Goal: Task Accomplishment & Management: Complete application form

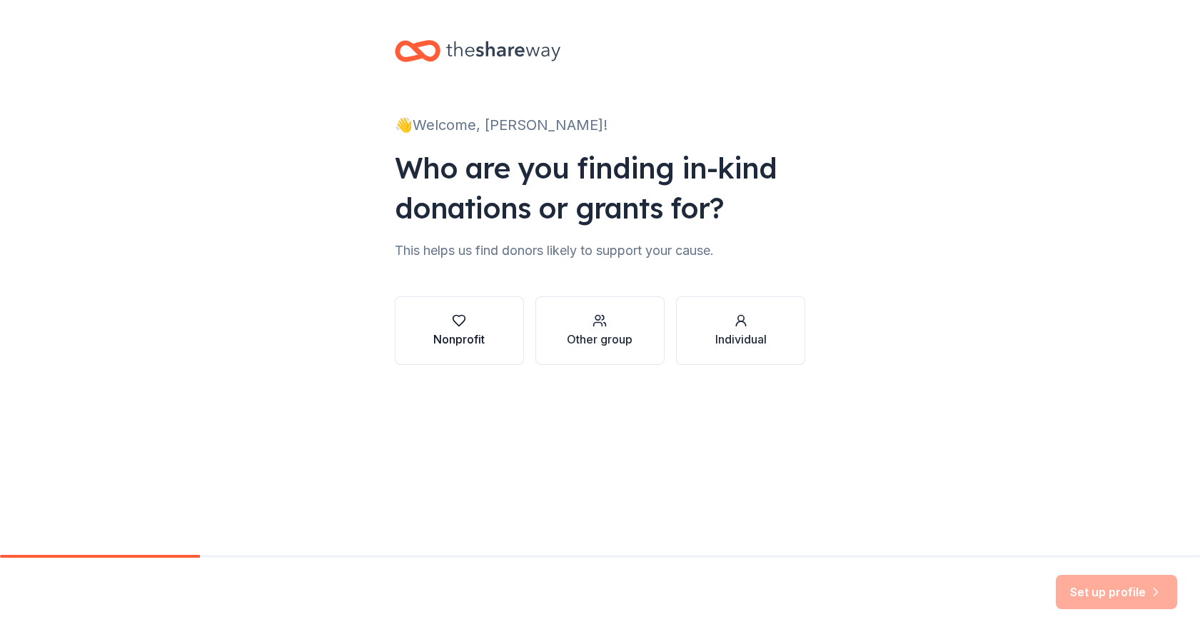
click at [469, 327] on div "button" at bounding box center [458, 320] width 51 height 14
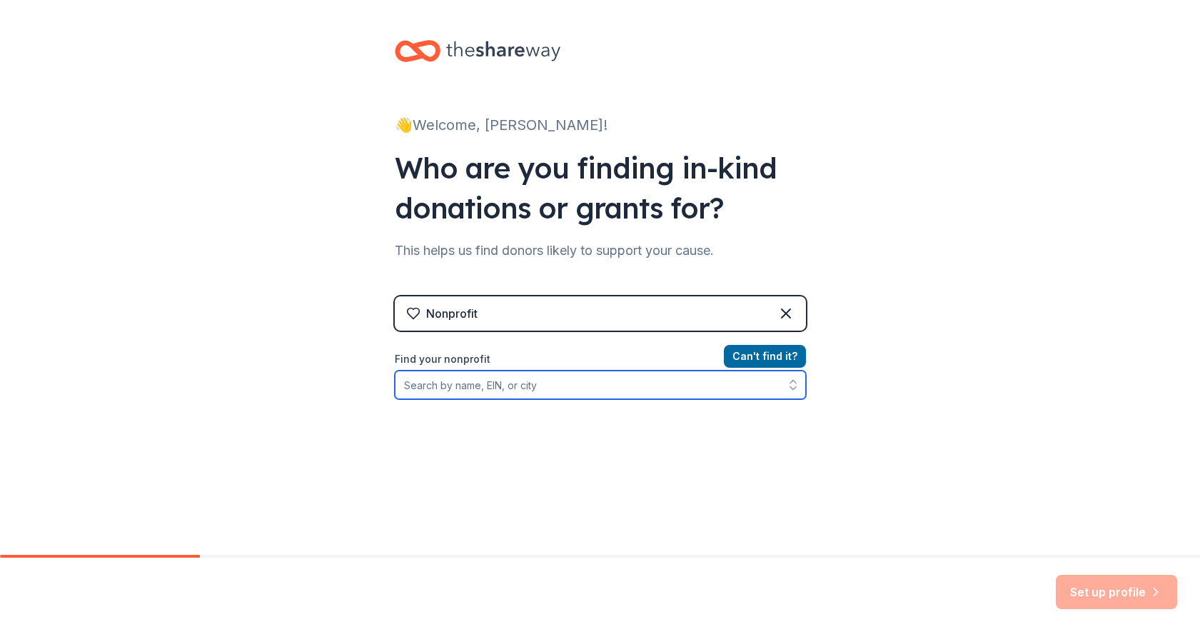
click at [489, 392] on input "Find your nonprofit" at bounding box center [600, 384] width 411 height 29
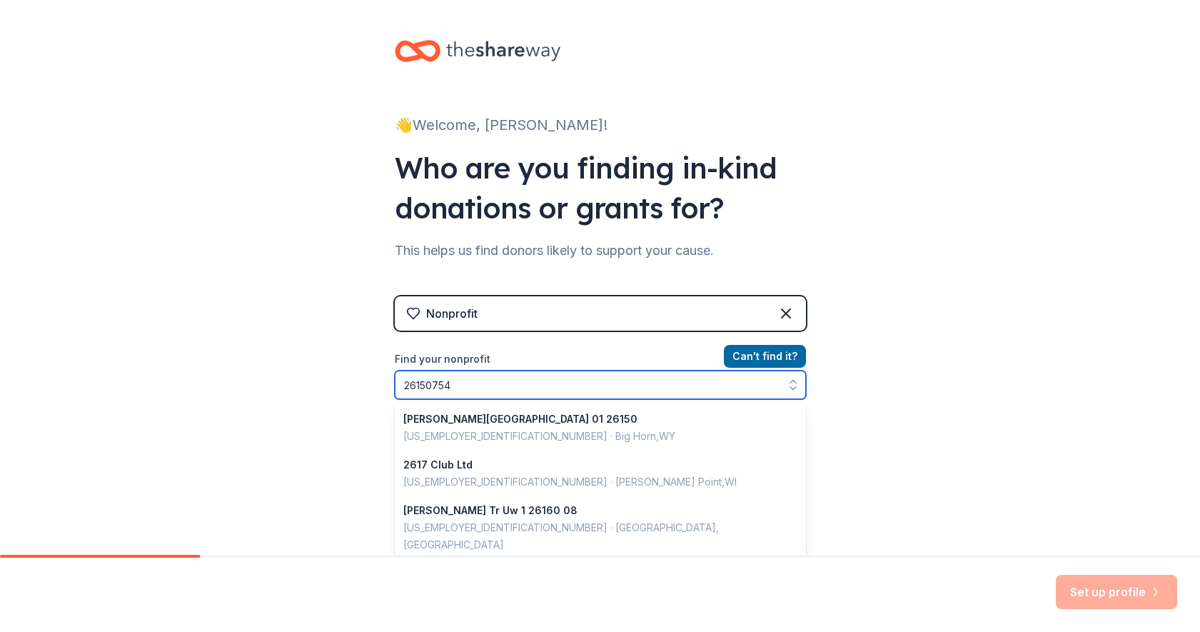
type input "261507549"
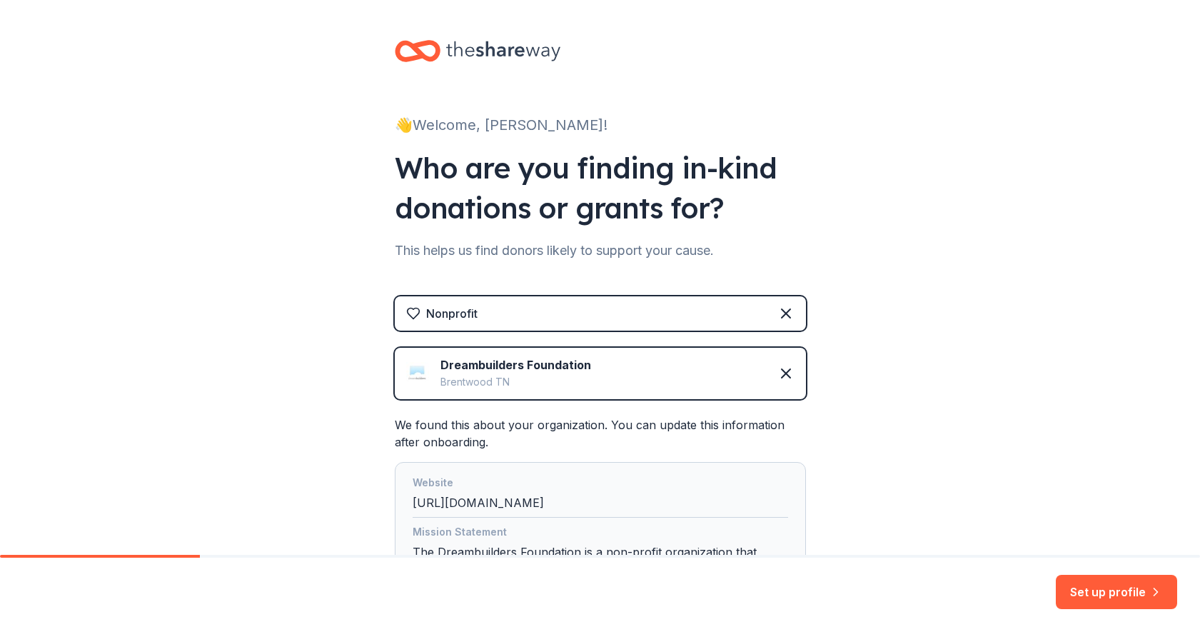
click at [410, 380] on img at bounding box center [417, 373] width 23 height 23
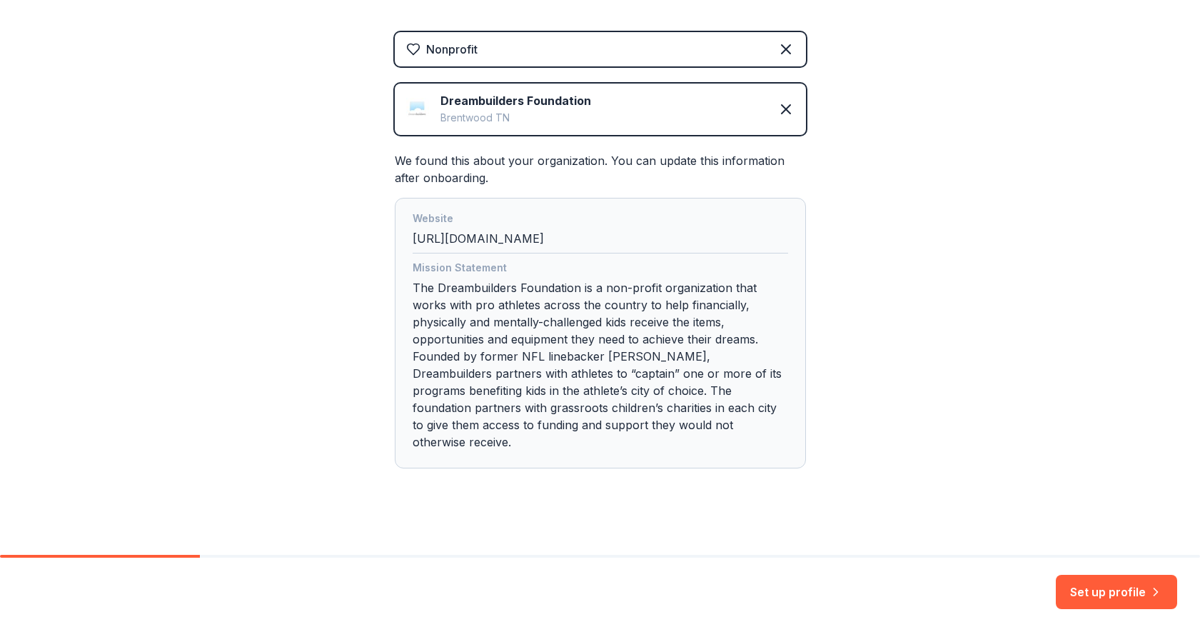
scroll to position [258, 0]
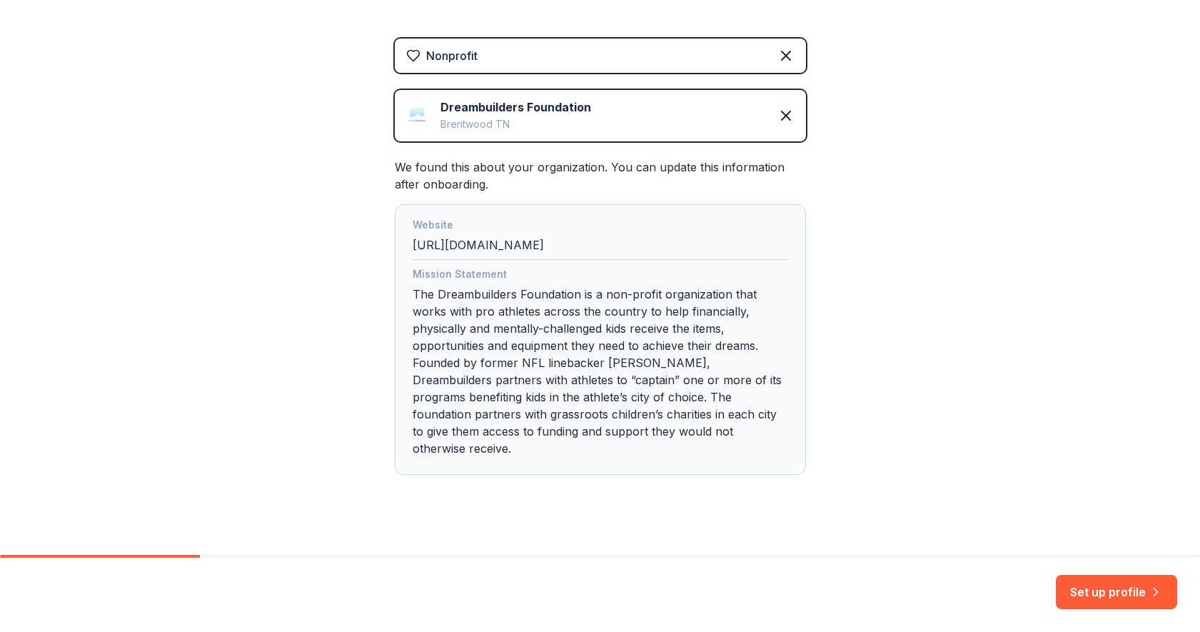
click at [572, 113] on div "Dreambuilders Foundation" at bounding box center [515, 107] width 151 height 17
click at [404, 113] on div "Dreambuilders Foundation Brentwood [GEOGRAPHIC_DATA]" at bounding box center [600, 115] width 411 height 51
click at [1094, 594] on button "Set up profile" at bounding box center [1116, 592] width 121 height 34
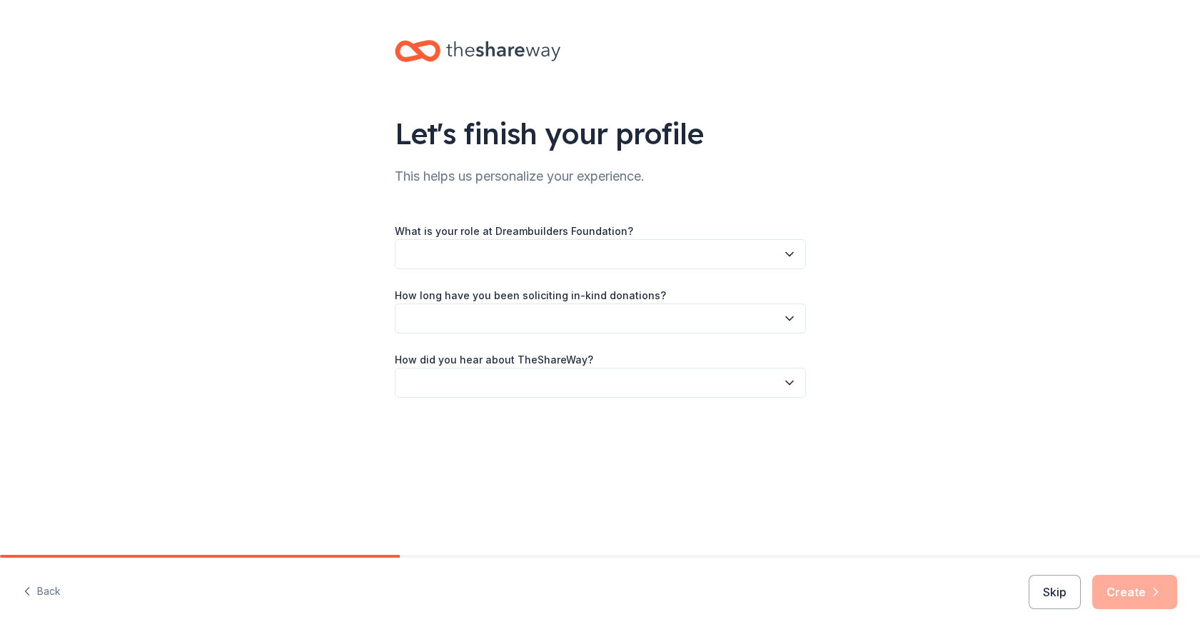
click at [424, 271] on div "What is your role at Dreambuilders Foundation? How long have you been solicitin…" at bounding box center [600, 310] width 411 height 176
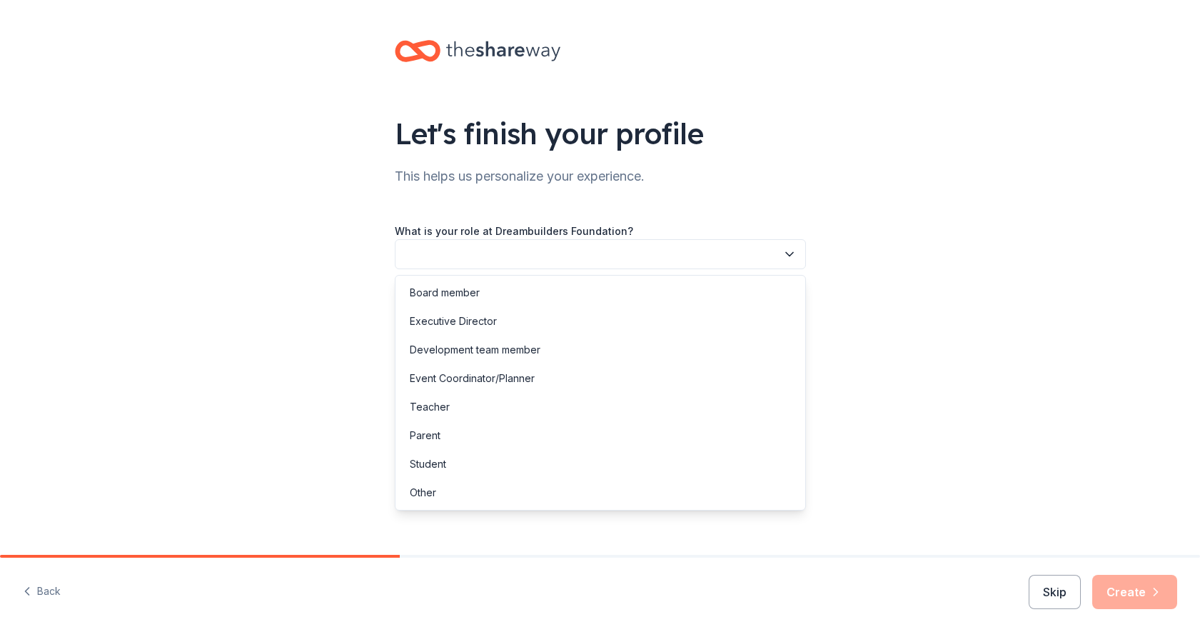
click at [429, 260] on button "button" at bounding box center [600, 254] width 411 height 30
click at [426, 381] on div "Event Coordinator/Planner" at bounding box center [472, 378] width 125 height 17
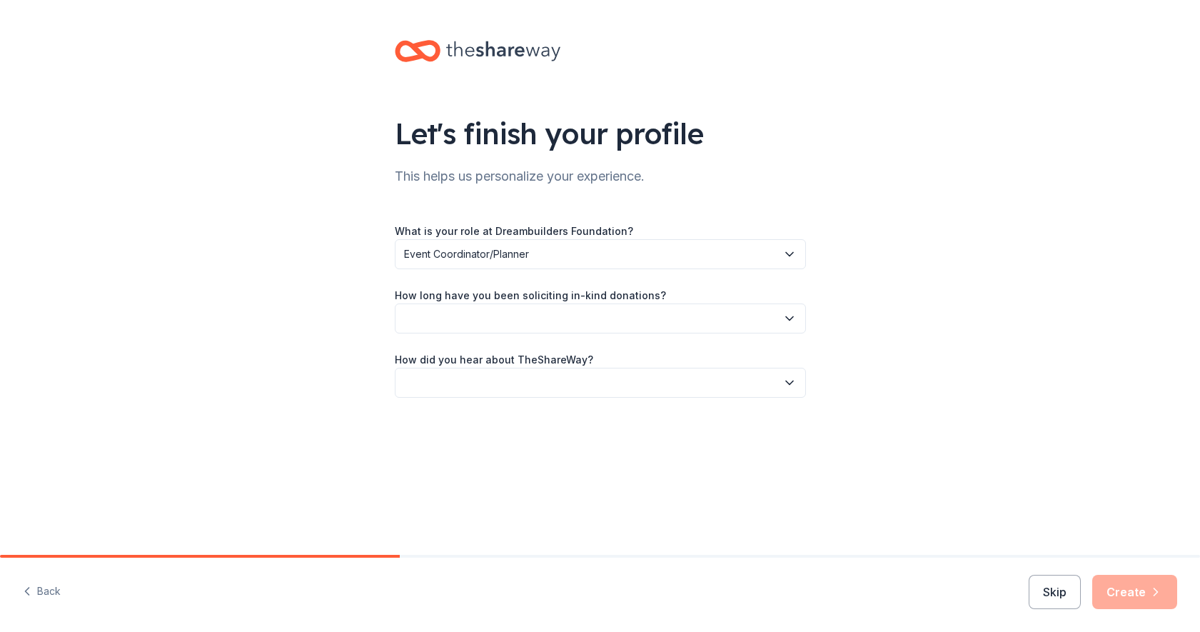
click at [447, 326] on button "button" at bounding box center [600, 318] width 411 height 30
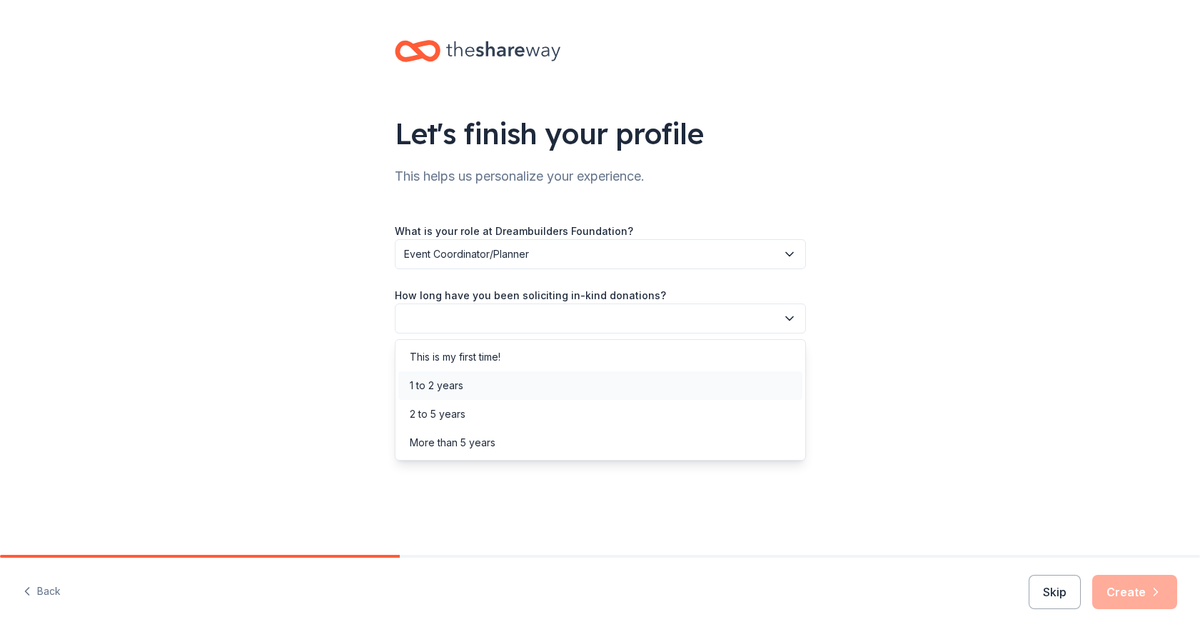
click at [425, 376] on div "1 to 2 years" at bounding box center [600, 385] width 404 height 29
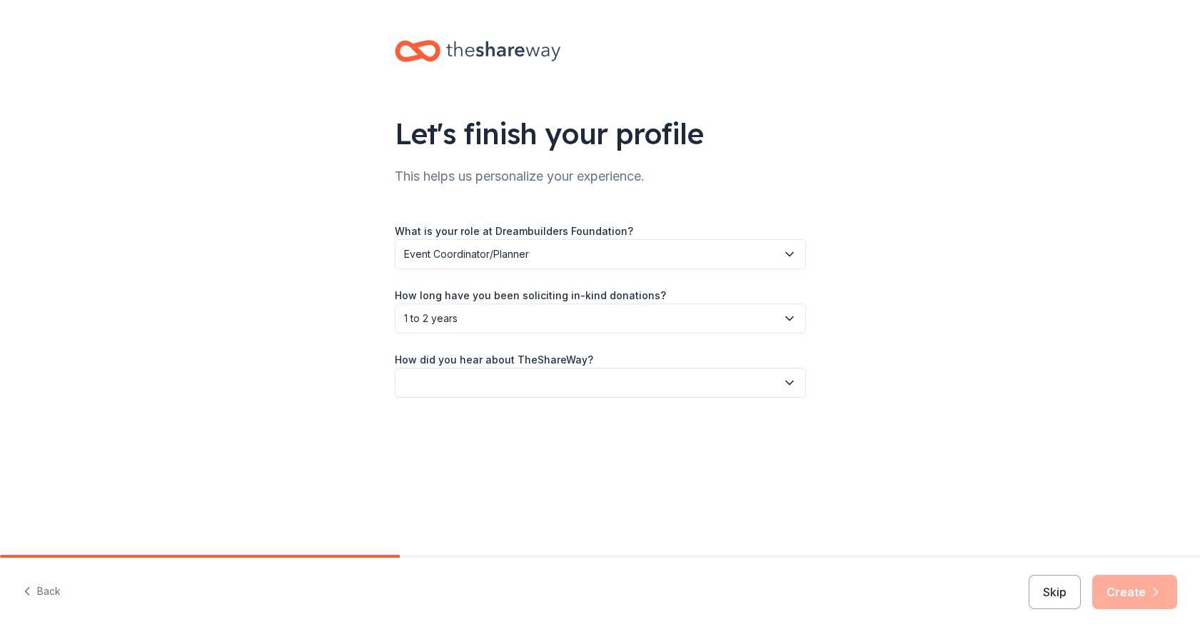
click at [411, 386] on button "button" at bounding box center [600, 383] width 411 height 30
click at [432, 458] on div "Online search" at bounding box center [442, 449] width 65 height 17
click at [1134, 593] on button "Create" at bounding box center [1134, 592] width 85 height 34
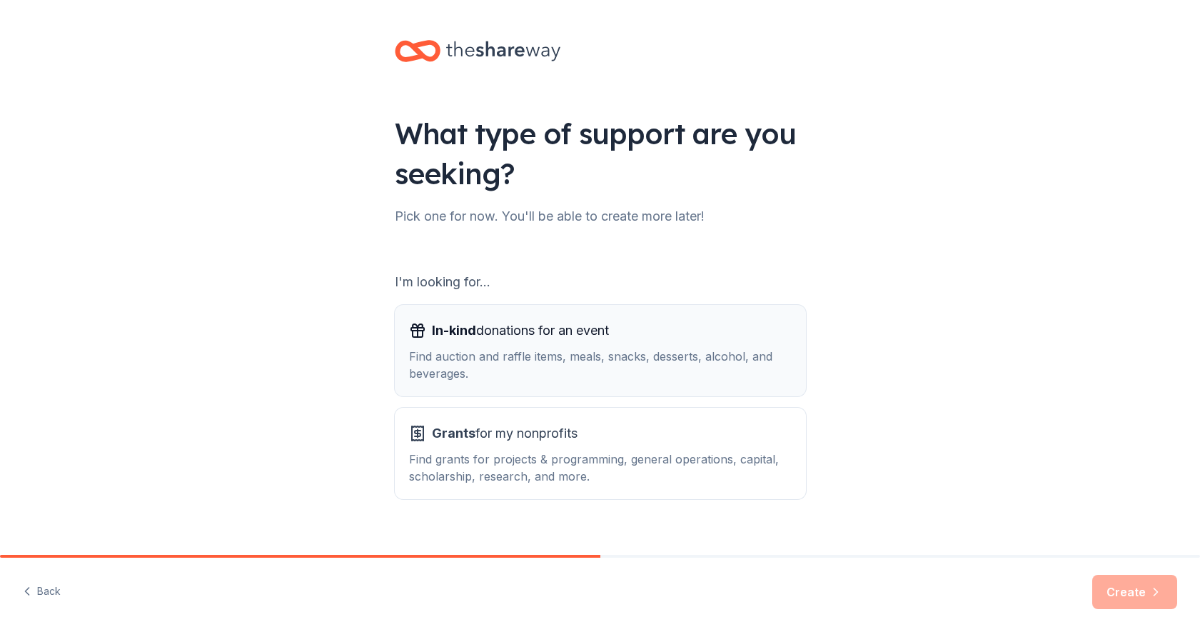
click at [482, 343] on div "In-kind donations for an event Find auction and raffle items, meals, snacks, de…" at bounding box center [600, 350] width 383 height 63
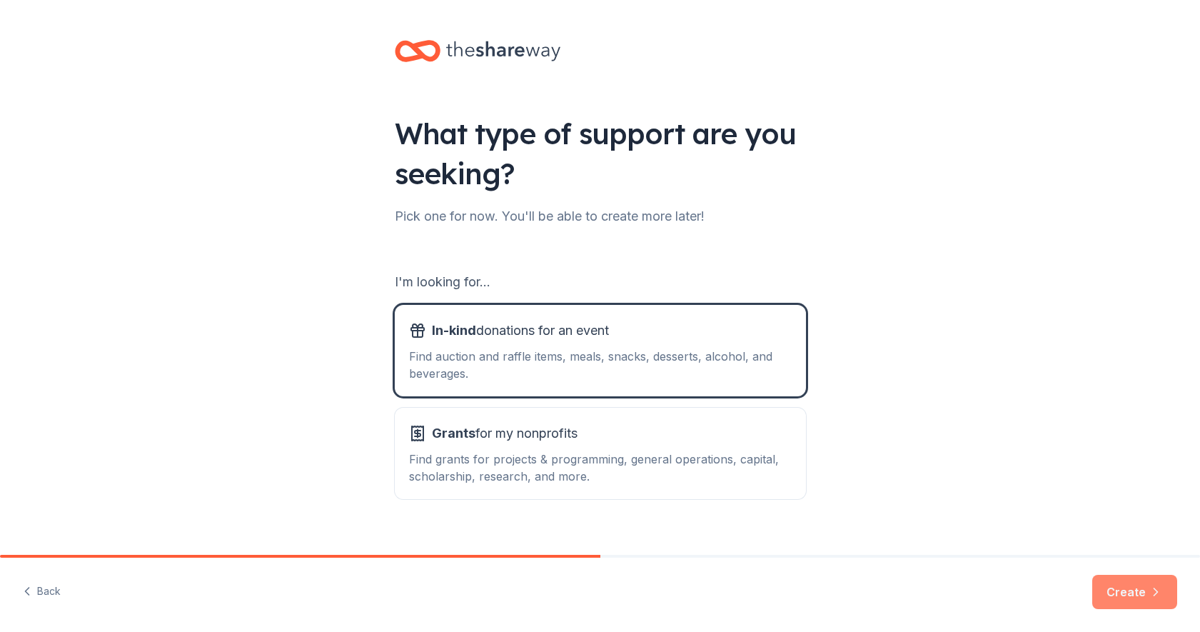
click at [1135, 583] on button "Create" at bounding box center [1134, 592] width 85 height 34
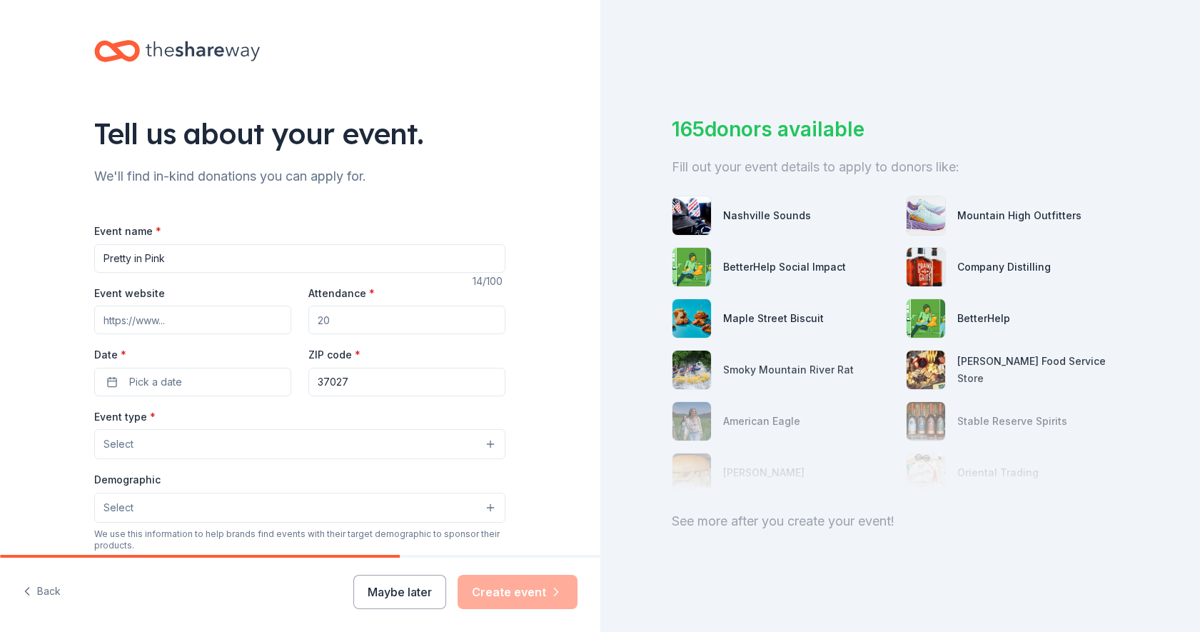
type input "Pretty in Pink"
click at [343, 311] on input "Attendance *" at bounding box center [406, 320] width 197 height 29
type input "80"
click at [171, 379] on span "Pick a date" at bounding box center [155, 381] width 53 height 17
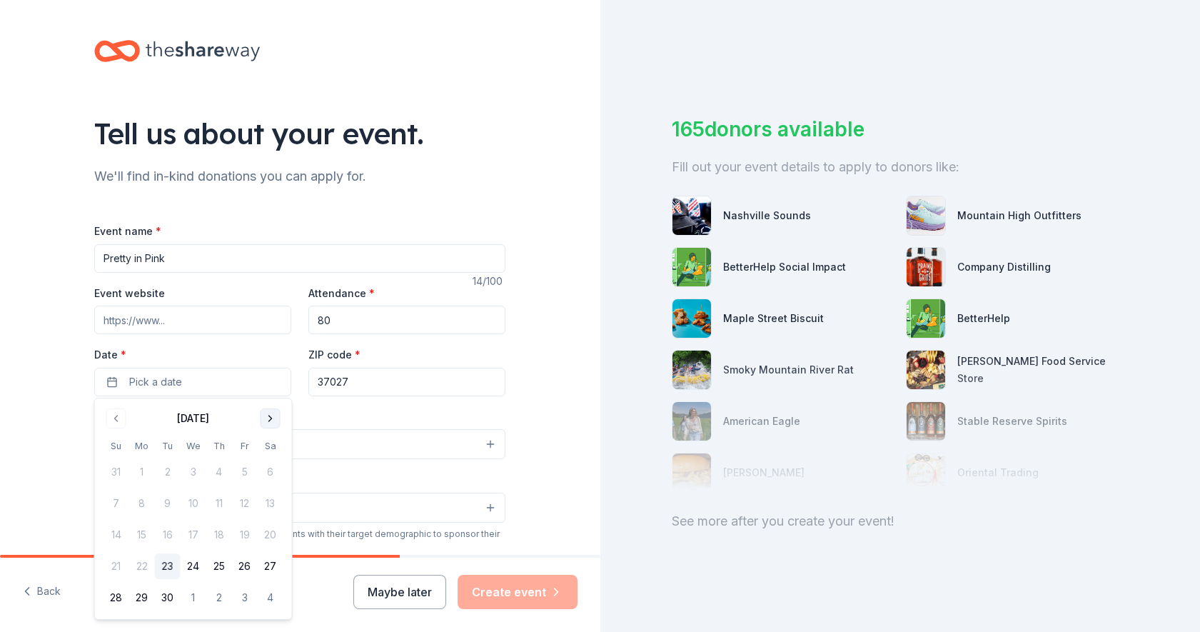
click at [265, 413] on button "Go to next month" at bounding box center [271, 418] width 20 height 20
click at [216, 563] on button "23" at bounding box center [219, 566] width 26 height 26
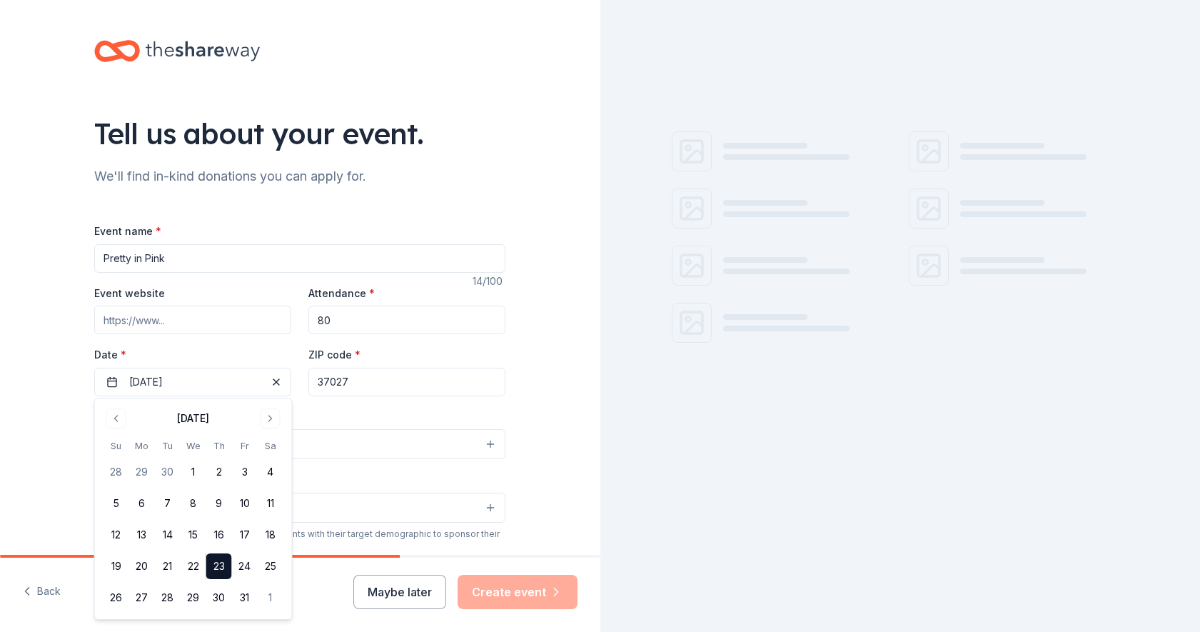
click at [4, 390] on div "Tell us about your event. We'll find in-kind donations you can apply for. Event…" at bounding box center [300, 475] width 600 height 950
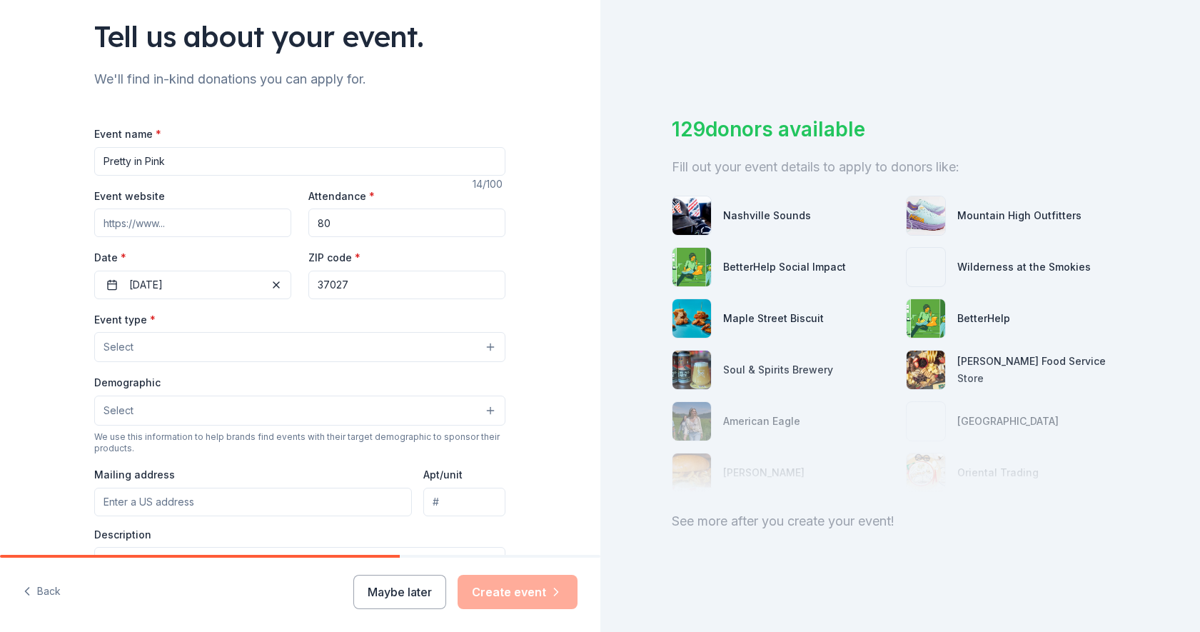
scroll to position [94, 0]
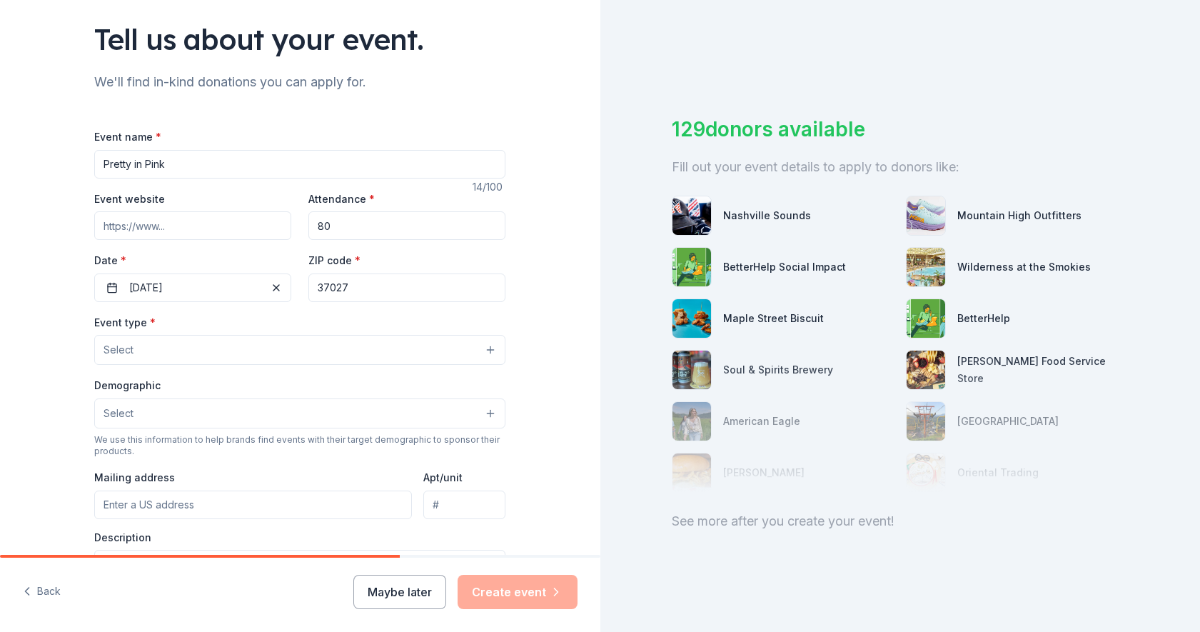
click at [154, 351] on button "Select" at bounding box center [299, 350] width 411 height 30
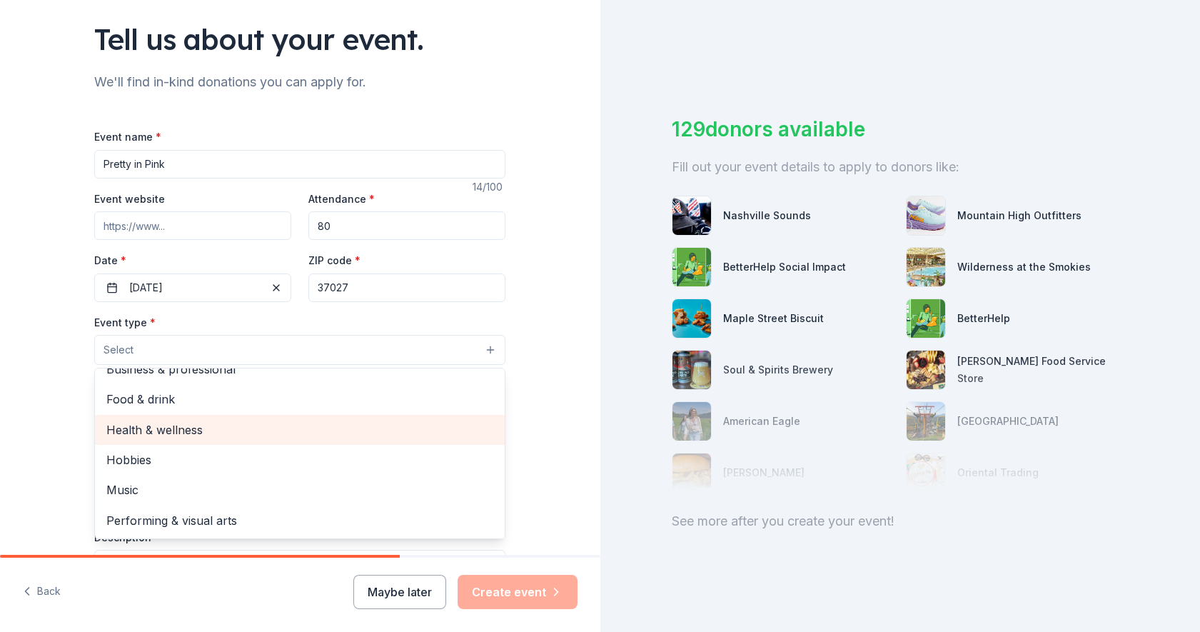
scroll to position [46, 0]
click at [126, 428] on span "Health & wellness" at bounding box center [299, 432] width 387 height 19
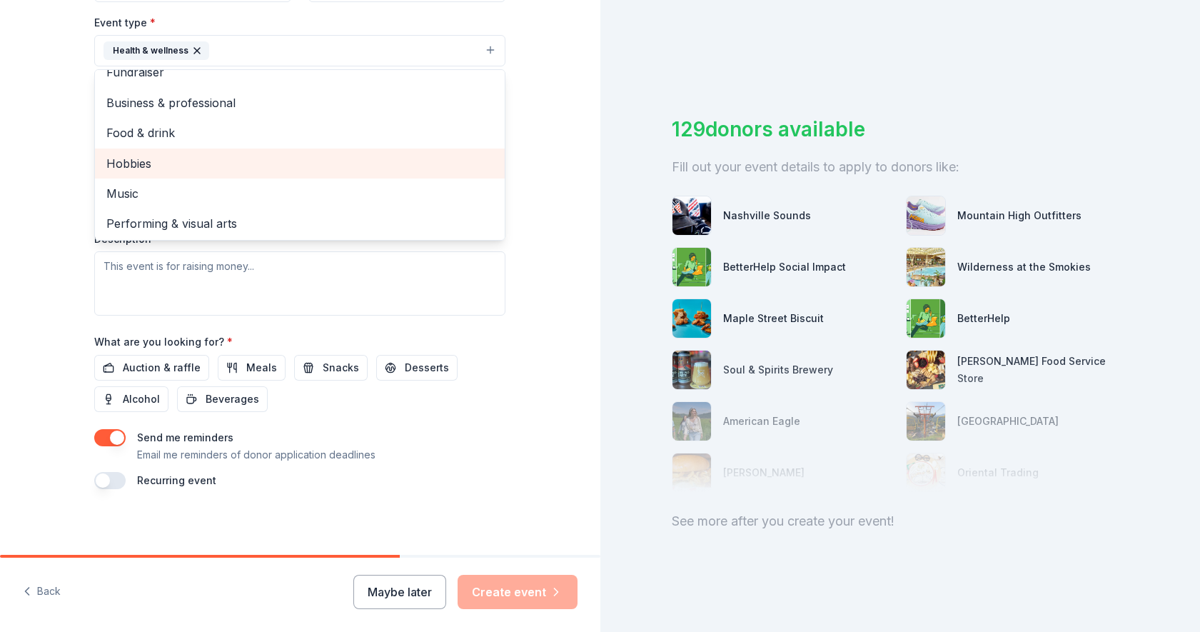
scroll to position [393, 0]
click at [56, 283] on div "Tell us about your event. We'll find in-kind donations you can apply for. Event…" at bounding box center [300, 83] width 600 height 952
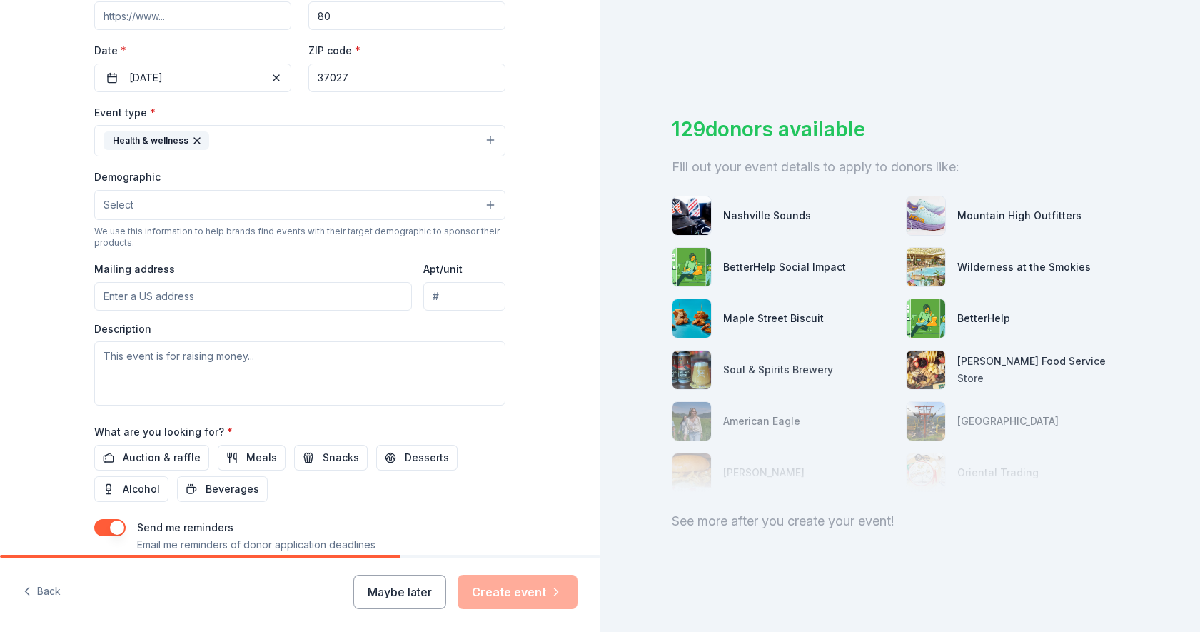
scroll to position [301, 0]
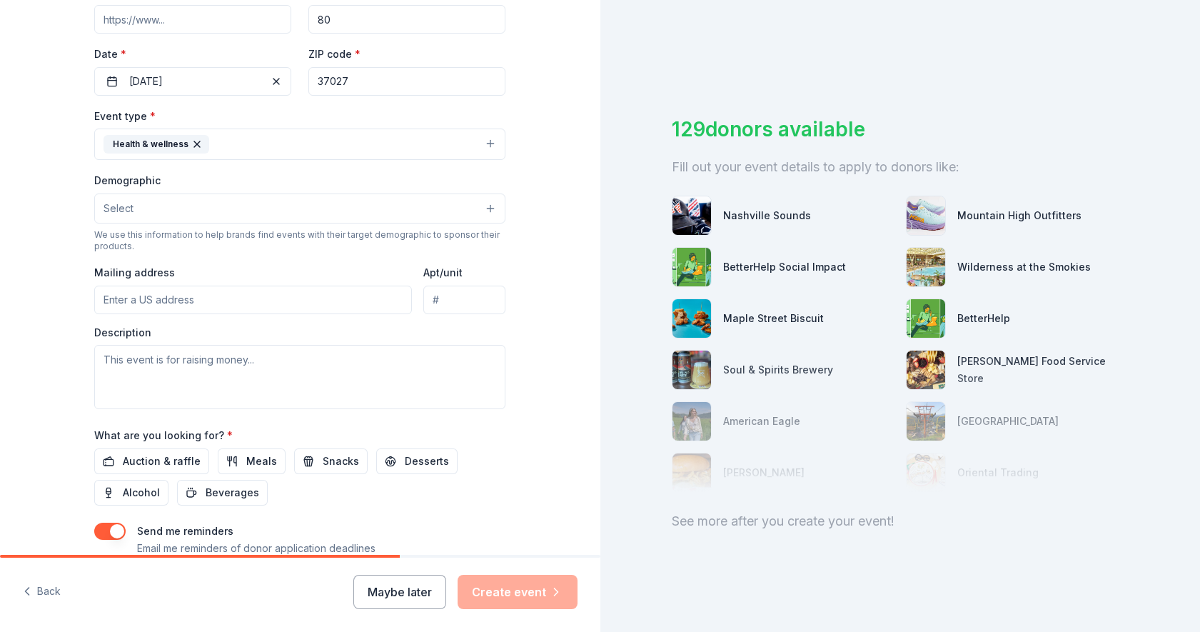
click at [147, 216] on button "Select" at bounding box center [299, 208] width 411 height 30
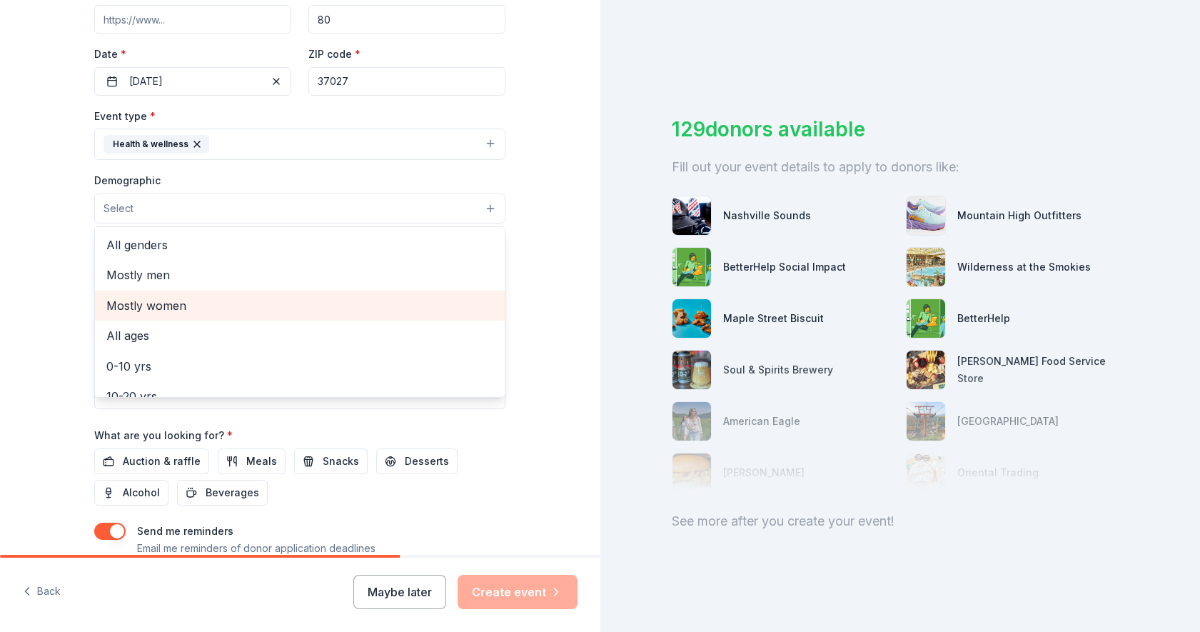
click at [136, 293] on div "Mostly women" at bounding box center [300, 306] width 410 height 30
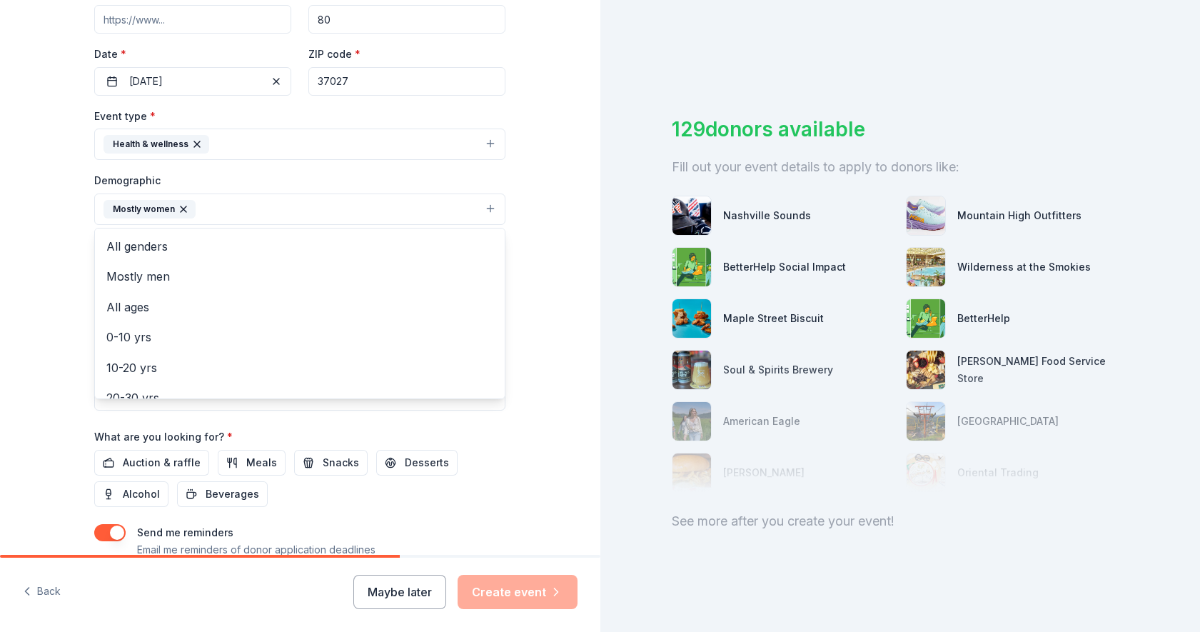
click at [59, 298] on div "Tell us about your event. We'll find in-kind donations you can apply for. Event…" at bounding box center [300, 175] width 600 height 953
click at [249, 204] on button "Mostly women" at bounding box center [299, 208] width 411 height 31
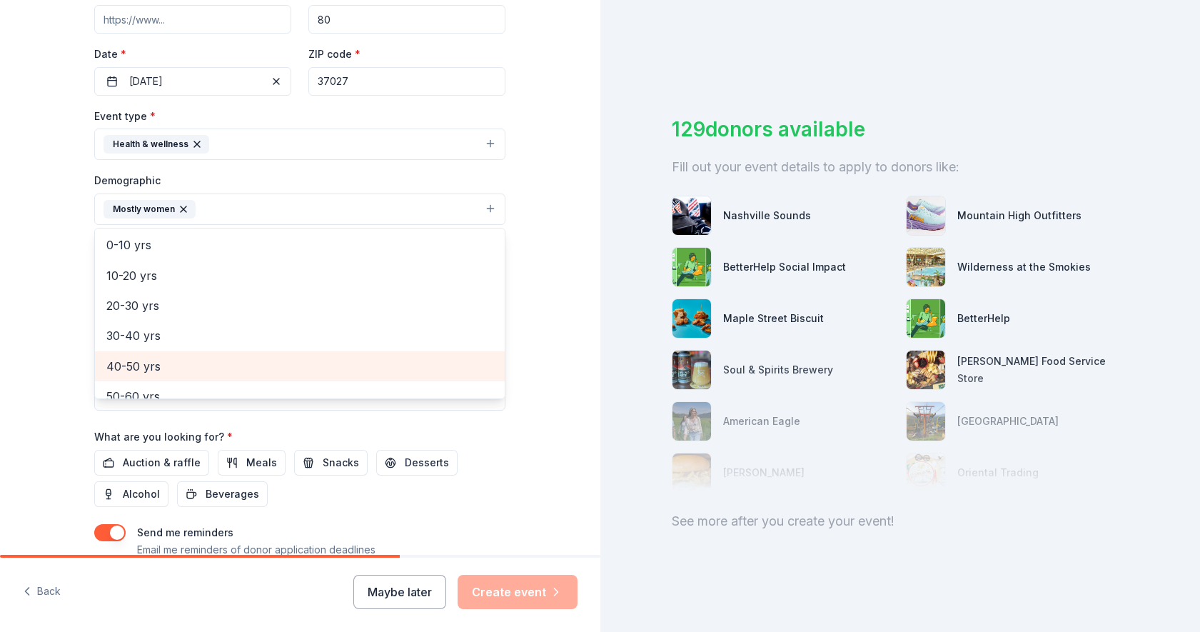
scroll to position [94, 0]
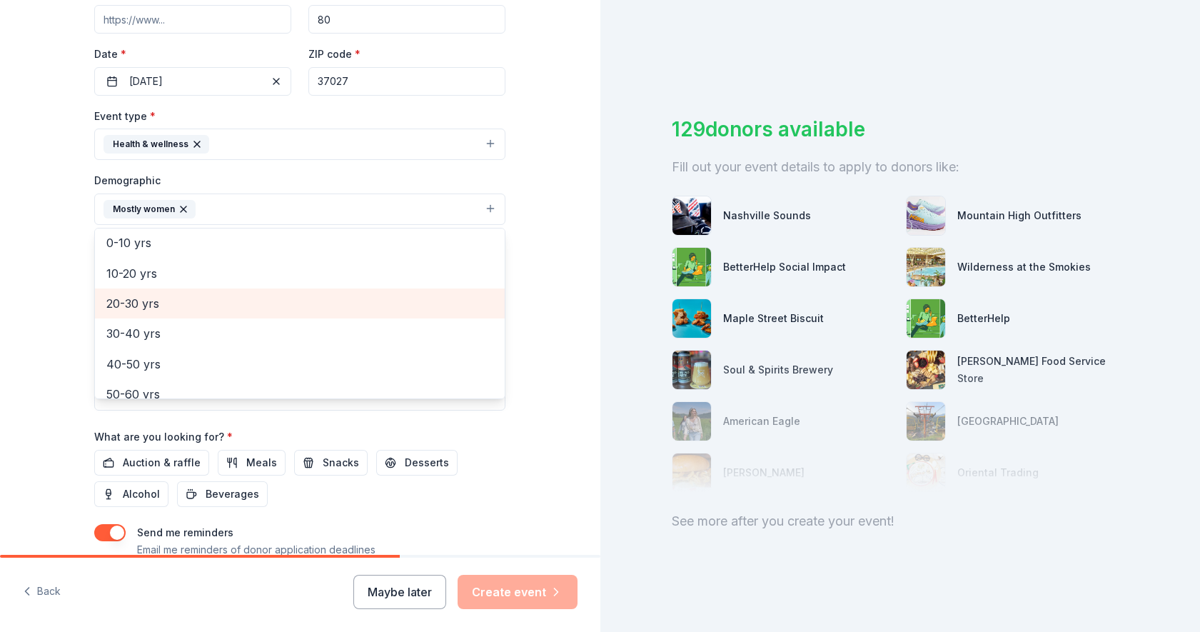
click at [156, 289] on div "20-30 yrs" at bounding box center [300, 303] width 410 height 30
click at [153, 298] on span "30-40 yrs" at bounding box center [299, 303] width 387 height 19
click at [153, 298] on span "40-50 yrs" at bounding box center [299, 303] width 387 height 19
click at [153, 298] on span "50-60 yrs" at bounding box center [299, 303] width 387 height 19
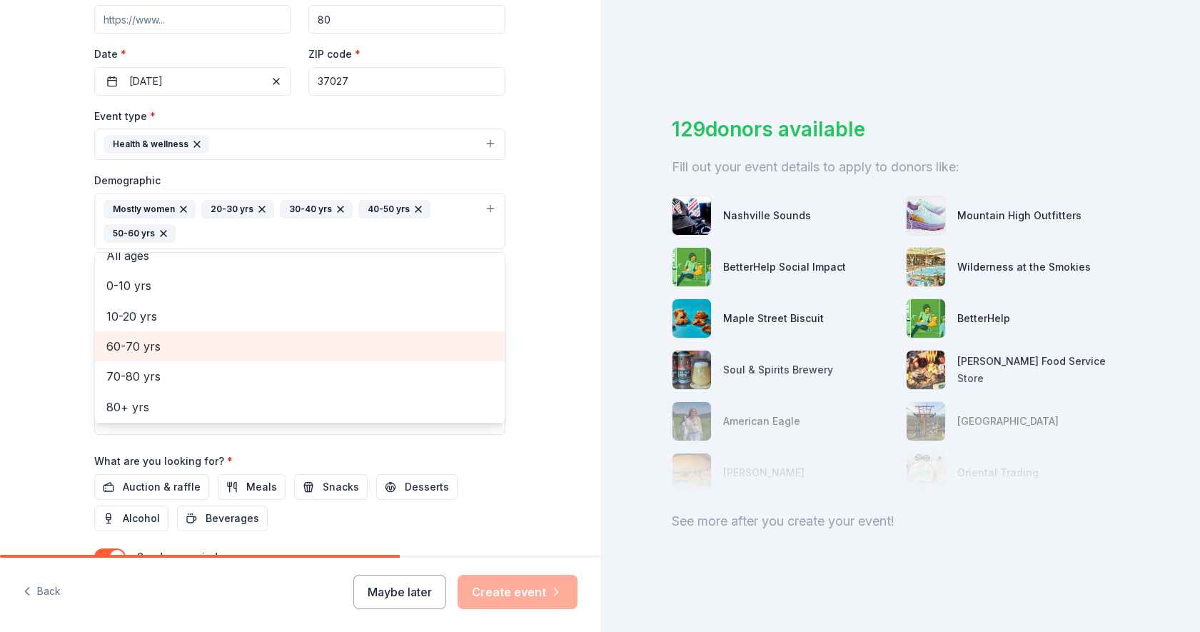
click at [153, 301] on div "10-20 yrs" at bounding box center [300, 316] width 410 height 30
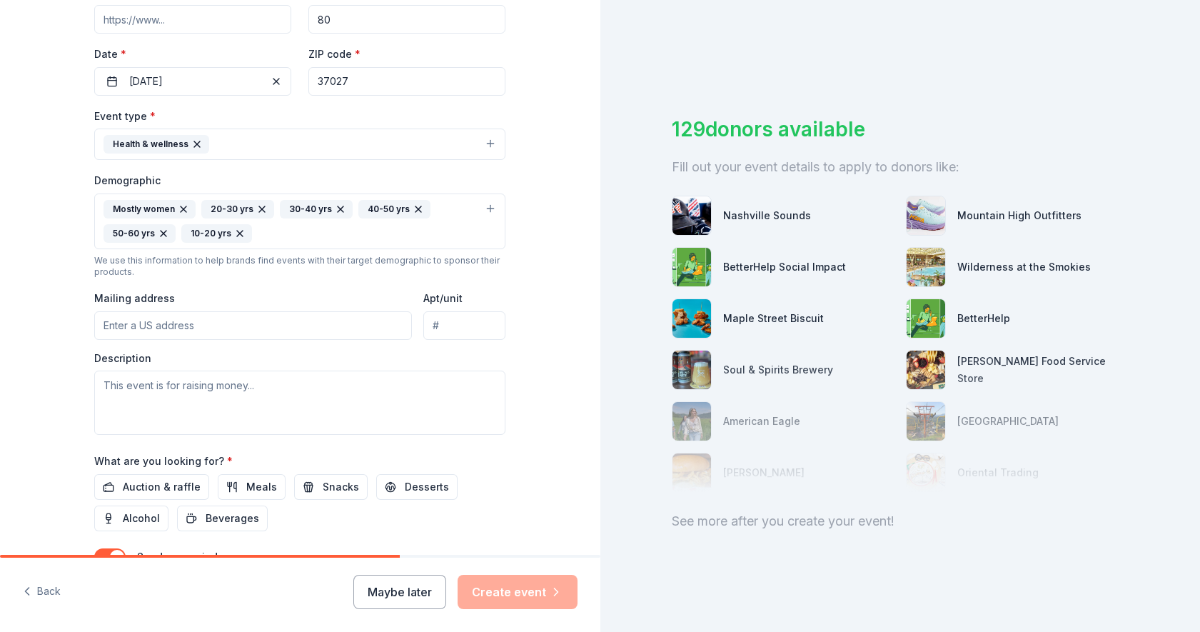
click at [239, 232] on icon "button" at bounding box center [240, 234] width 6 height 6
click at [198, 238] on div "Mostly women 20-30 yrs 30-40 yrs 40-50 yrs 50-60 yrs" at bounding box center [291, 221] width 375 height 43
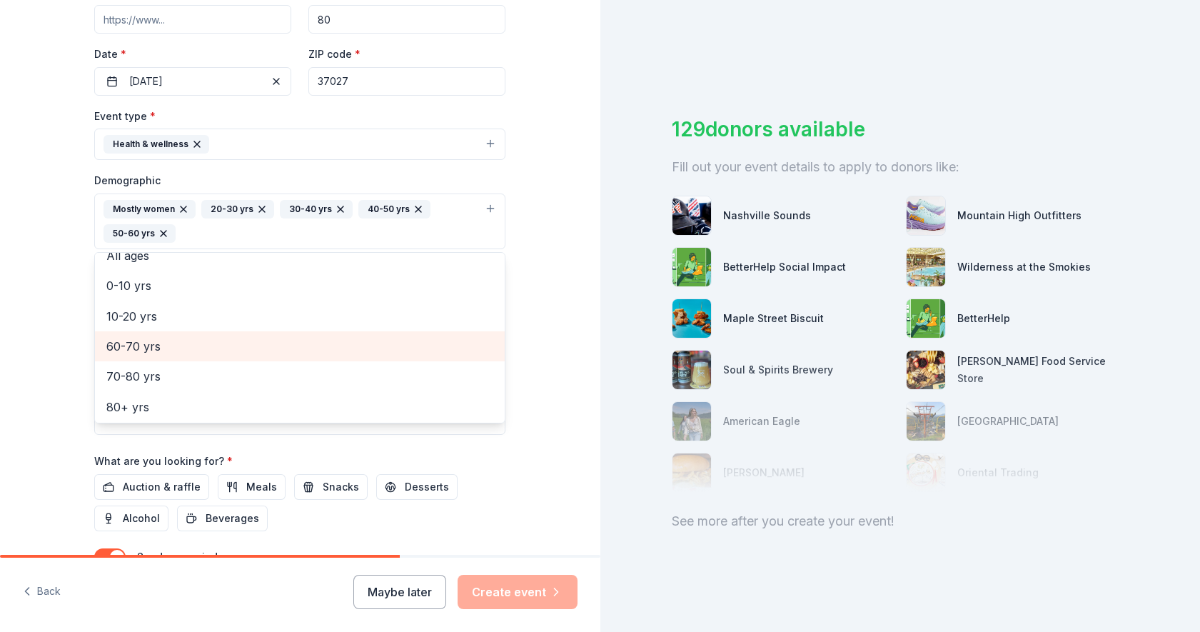
click at [136, 350] on span "60-70 yrs" at bounding box center [299, 346] width 387 height 19
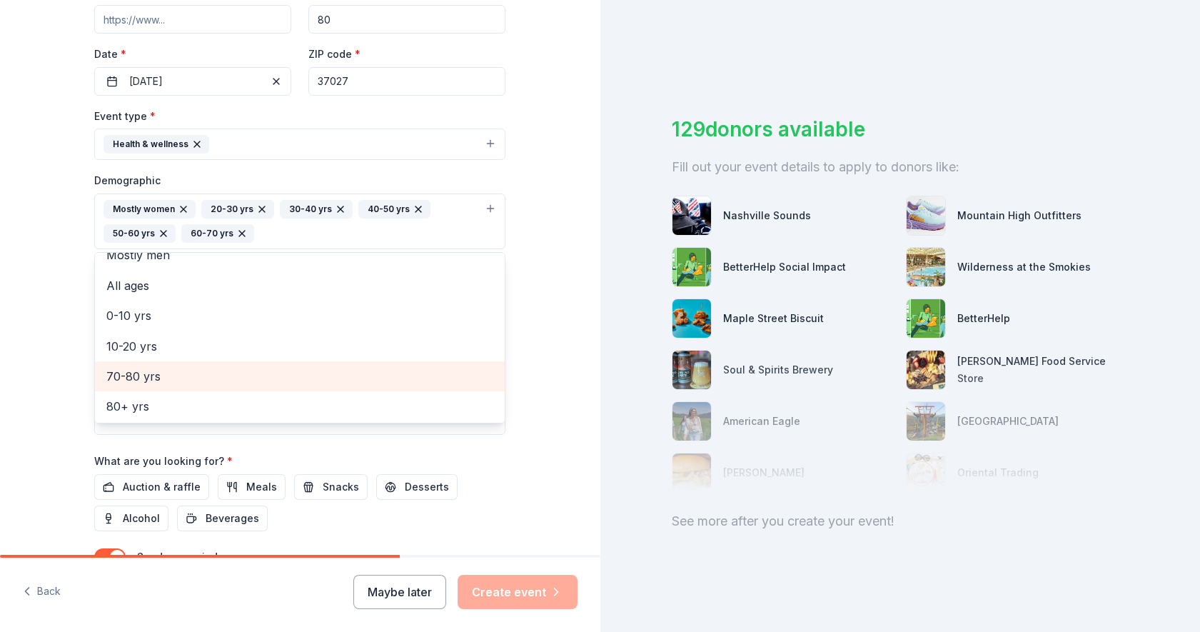
click at [136, 375] on span "70-80 yrs" at bounding box center [299, 376] width 387 height 19
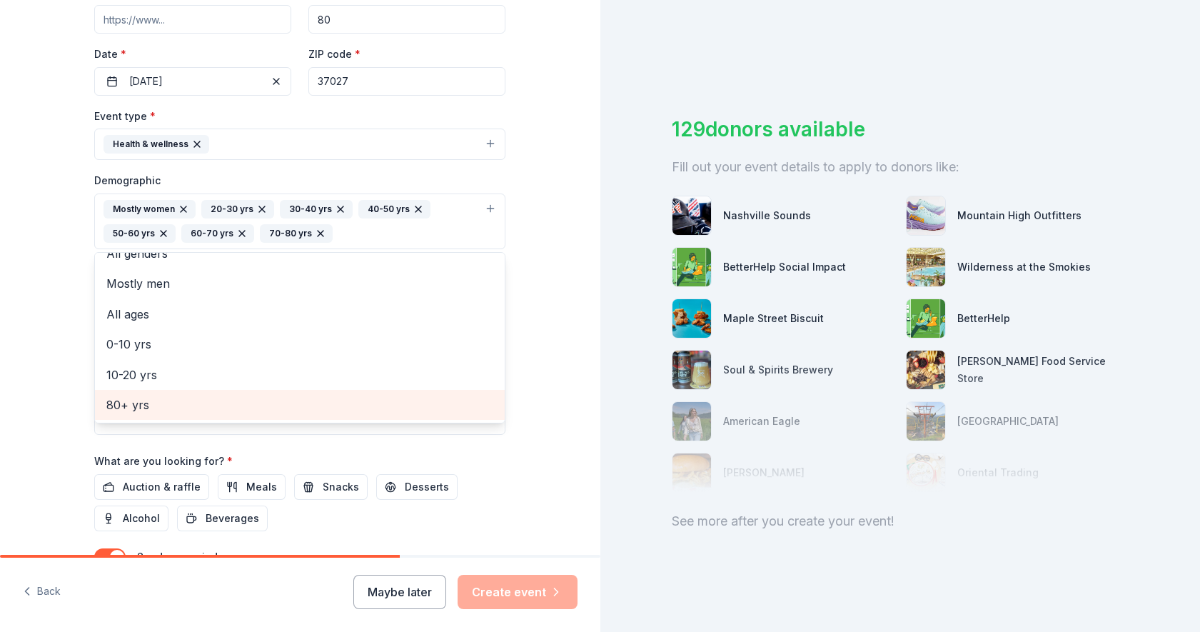
scroll to position [16, 0]
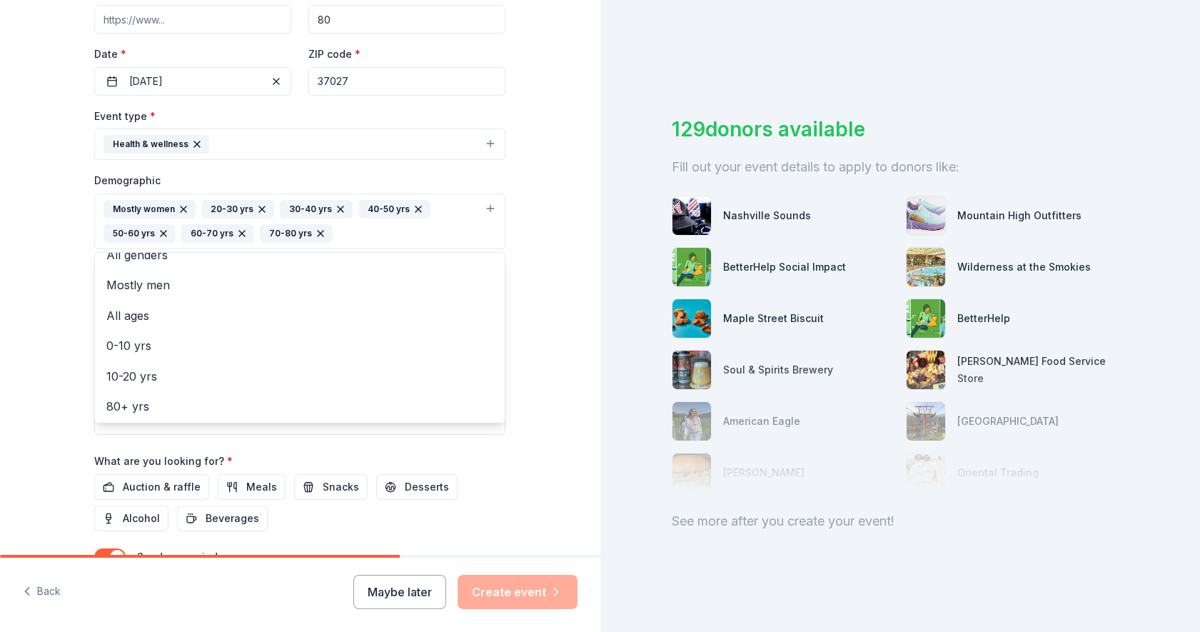
click at [60, 345] on div "Tell us about your event. We'll find in-kind donations you can apply for. Event…" at bounding box center [300, 187] width 600 height 977
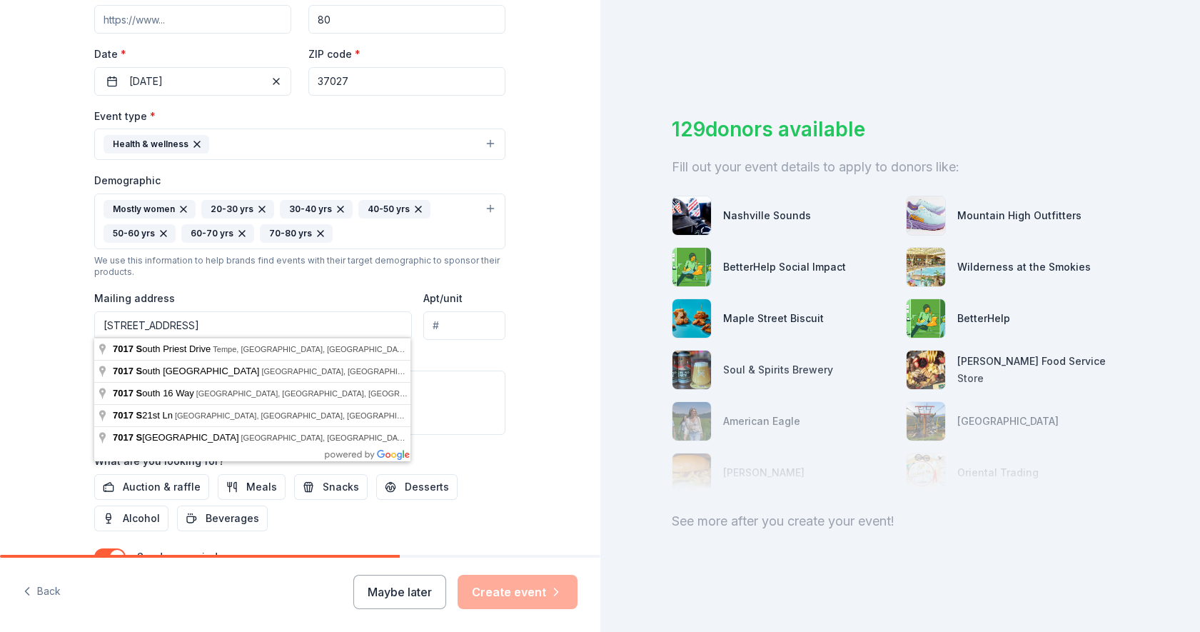
type input "[STREET_ADDRESS]"
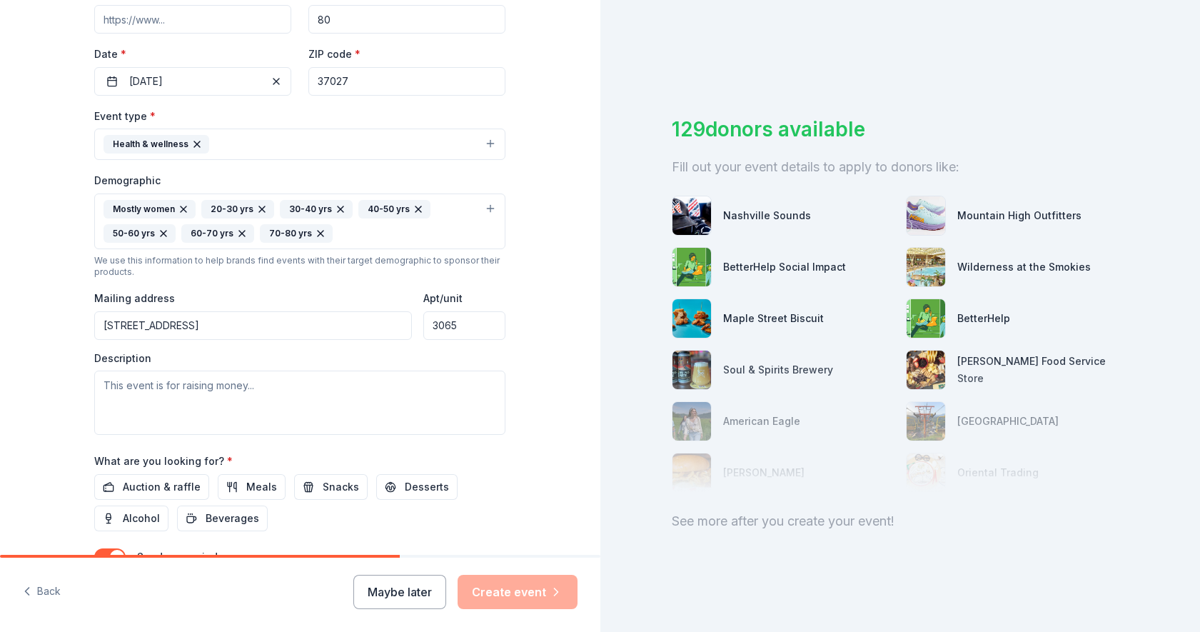
type input "3065"
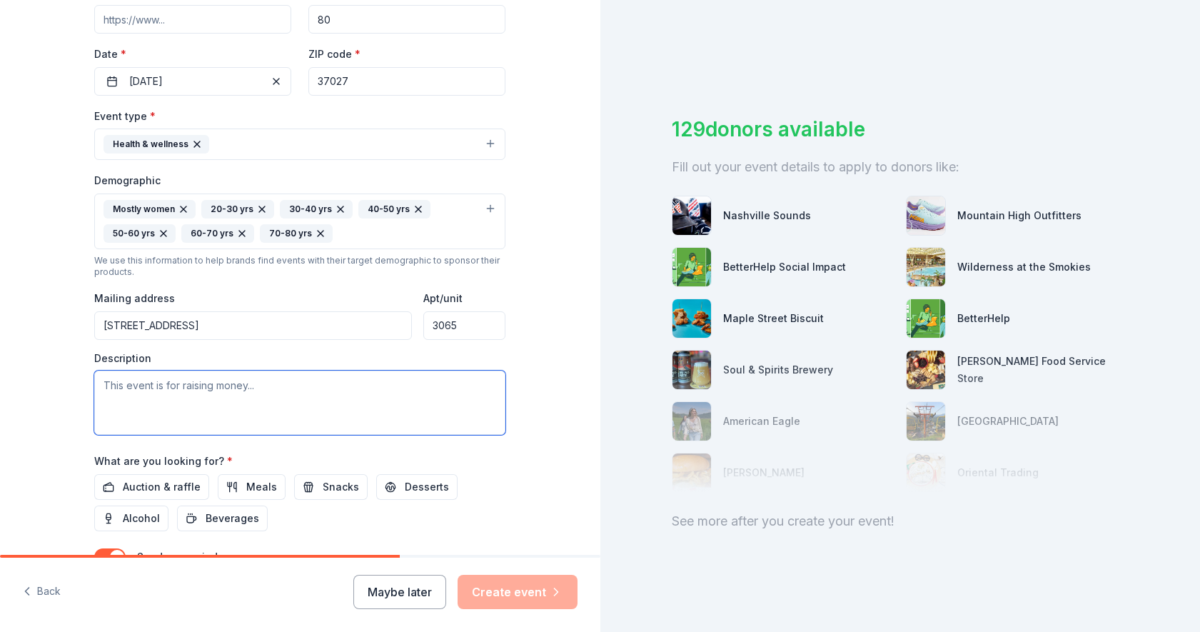
click at [207, 400] on textarea at bounding box center [299, 402] width 411 height 64
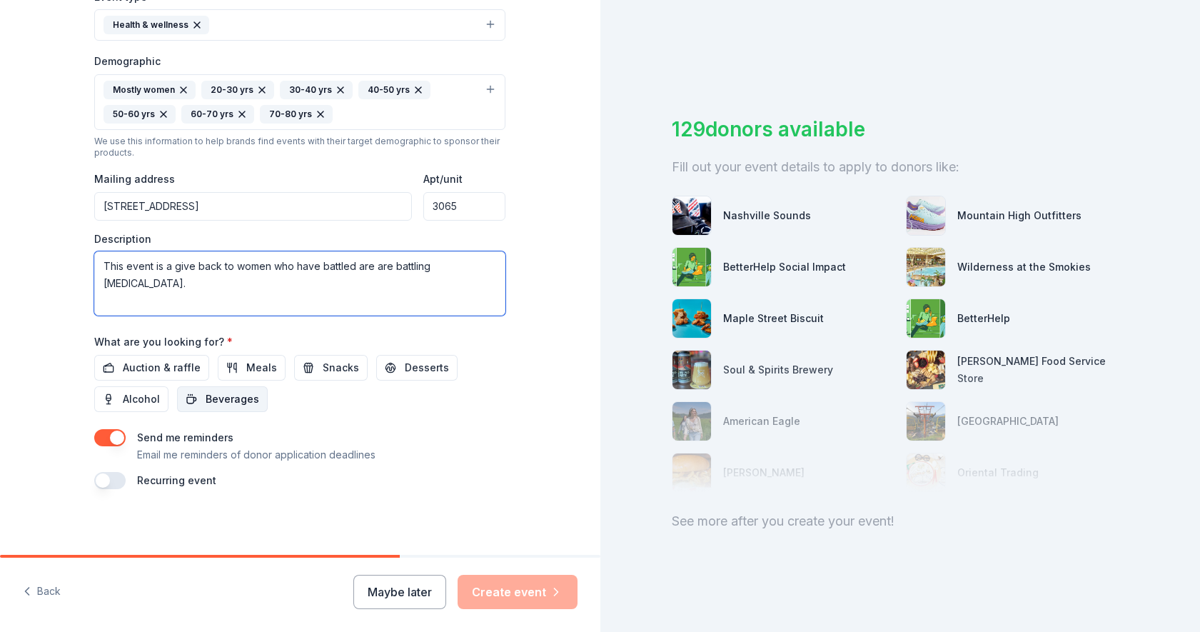
scroll to position [419, 0]
type textarea "This event is a give back to women who have battled are are battling [MEDICAL_D…"
click at [109, 437] on button "button" at bounding box center [109, 438] width 31 height 17
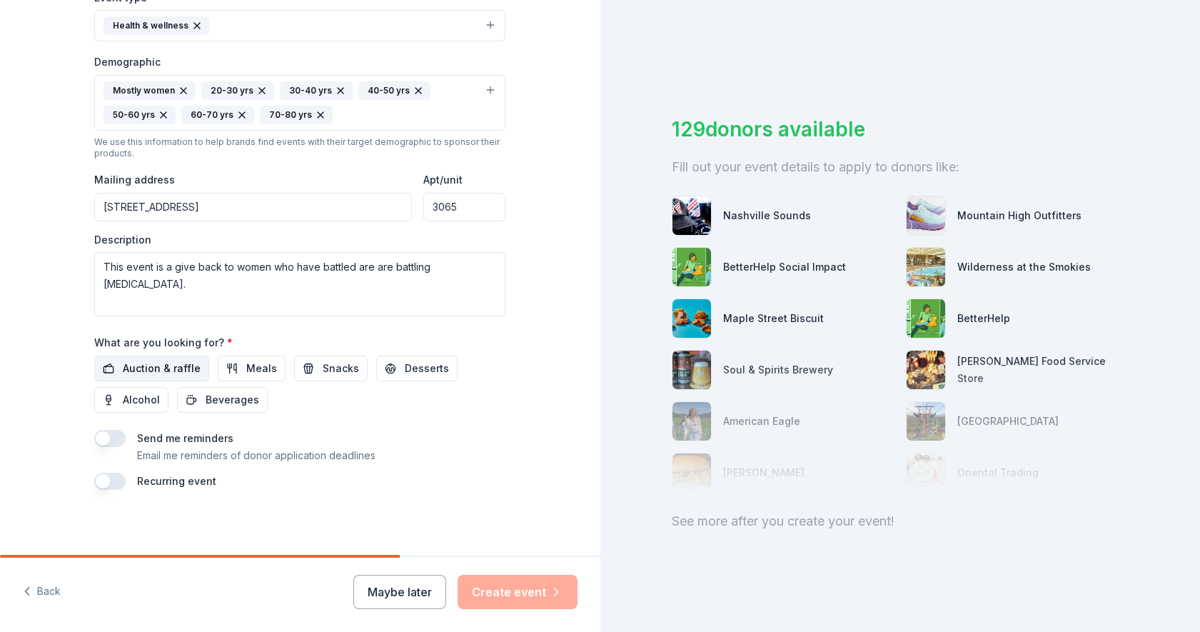
click at [110, 363] on button "Auction & raffle" at bounding box center [151, 368] width 115 height 26
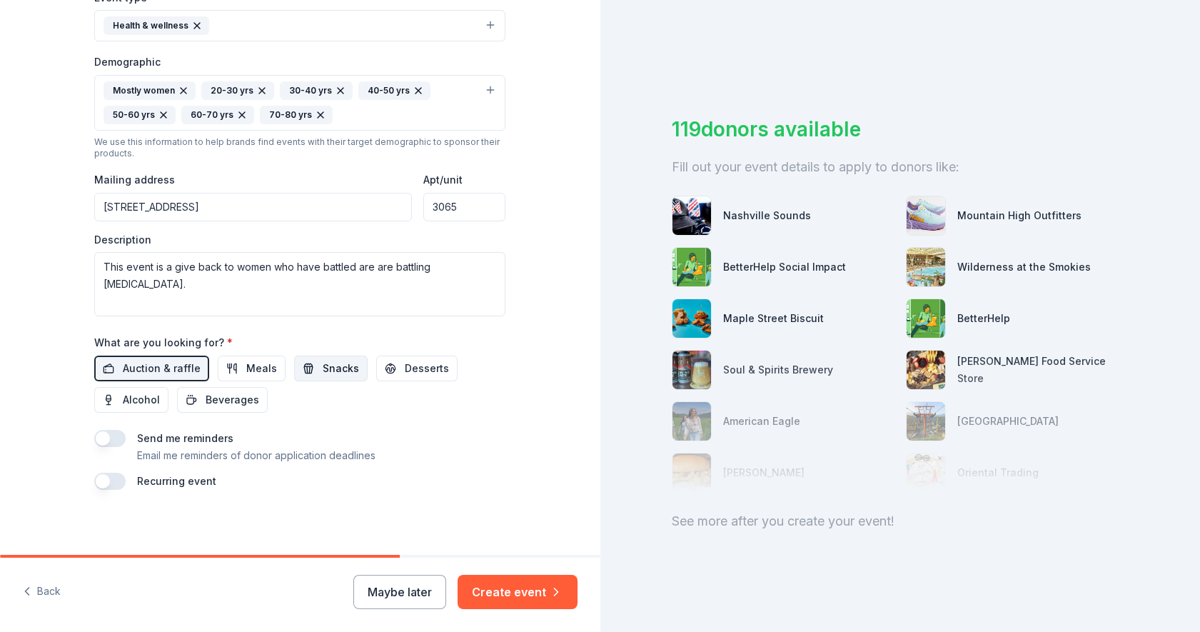
click at [303, 355] on button "Snacks" at bounding box center [331, 368] width 74 height 26
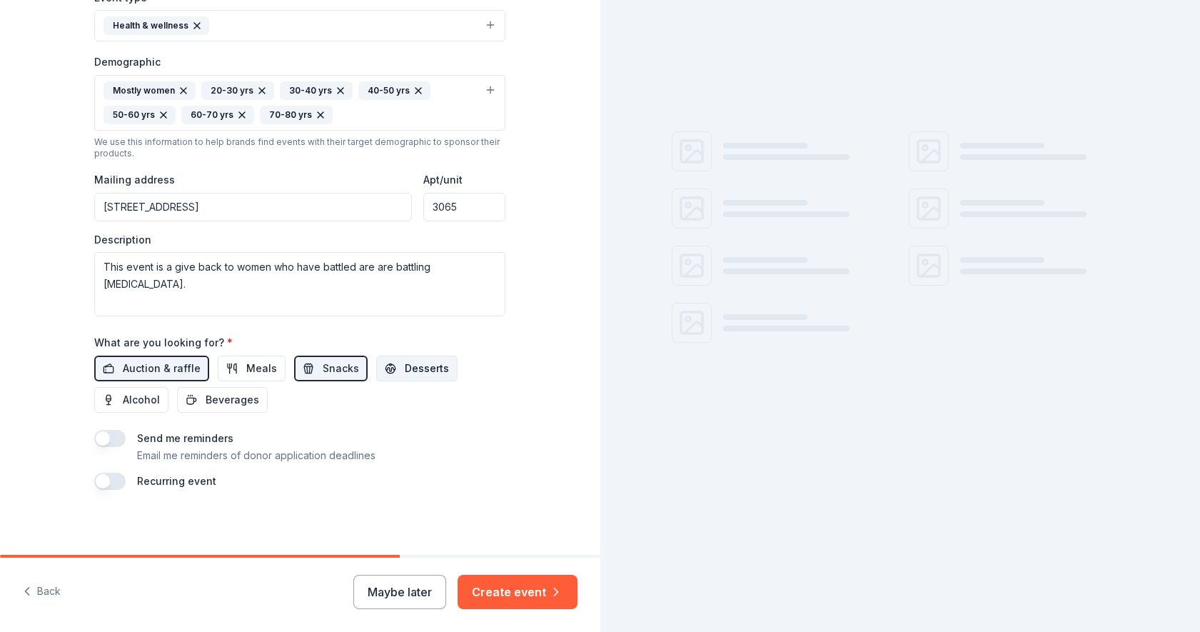
click at [405, 361] on span "Desserts" at bounding box center [427, 368] width 44 height 17
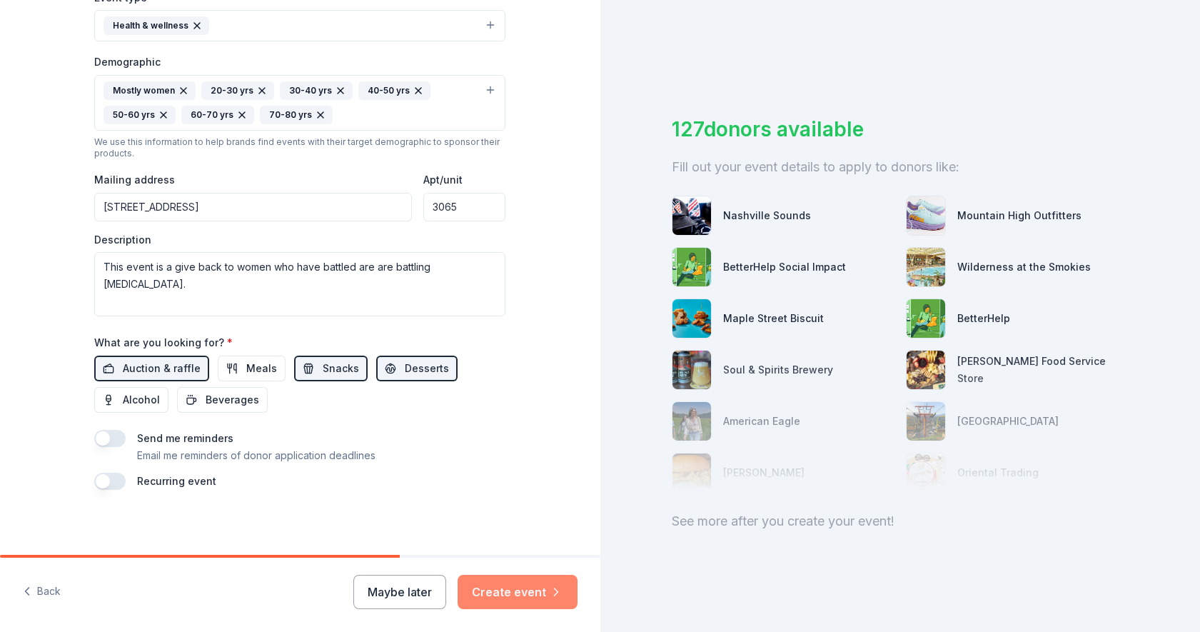
click at [471, 592] on button "Create event" at bounding box center [518, 592] width 120 height 34
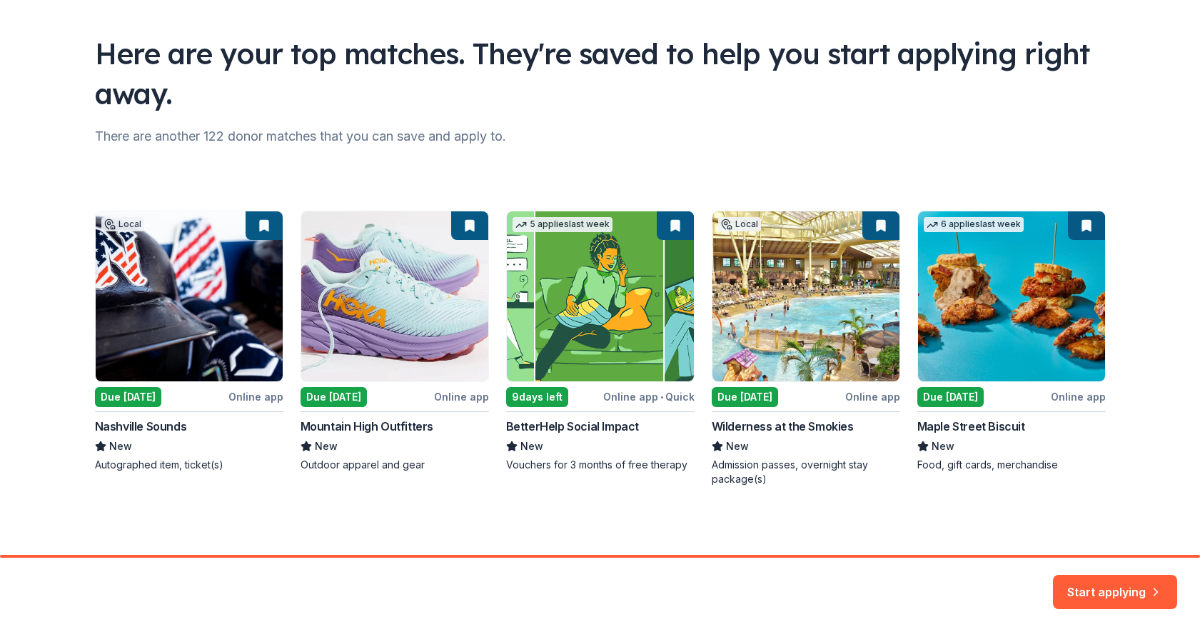
click at [225, 126] on div "There are another 122 donor matches that you can save and apply to." at bounding box center [600, 136] width 1011 height 23
click at [1141, 579] on button "Start applying" at bounding box center [1115, 584] width 124 height 34
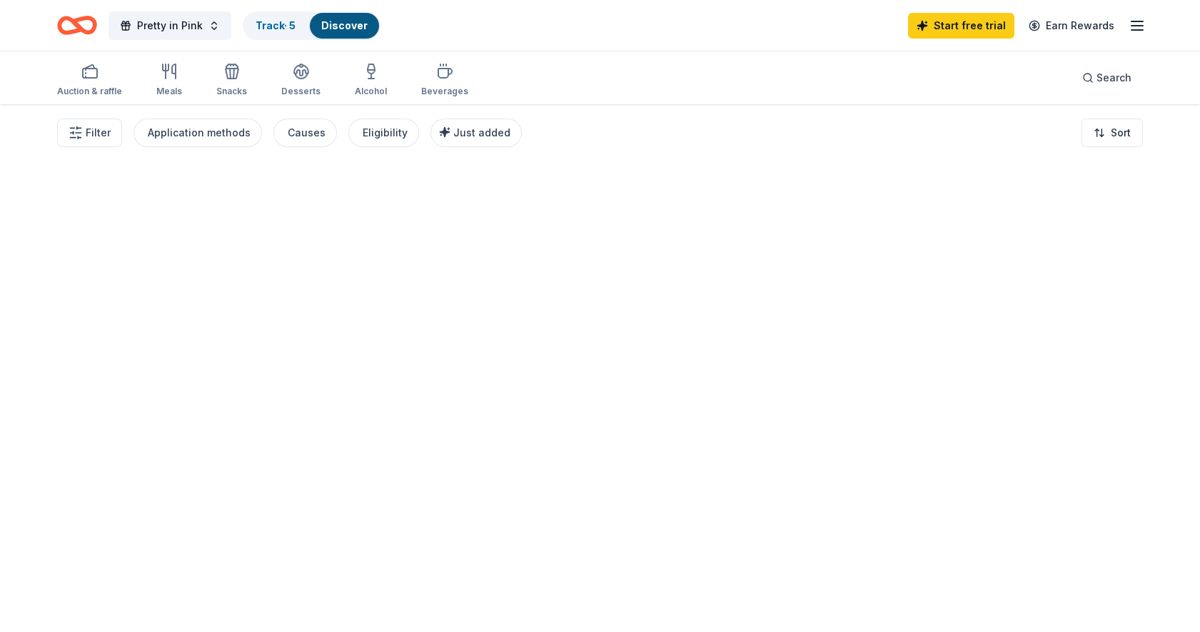
click at [1123, 577] on div at bounding box center [600, 368] width 1200 height 528
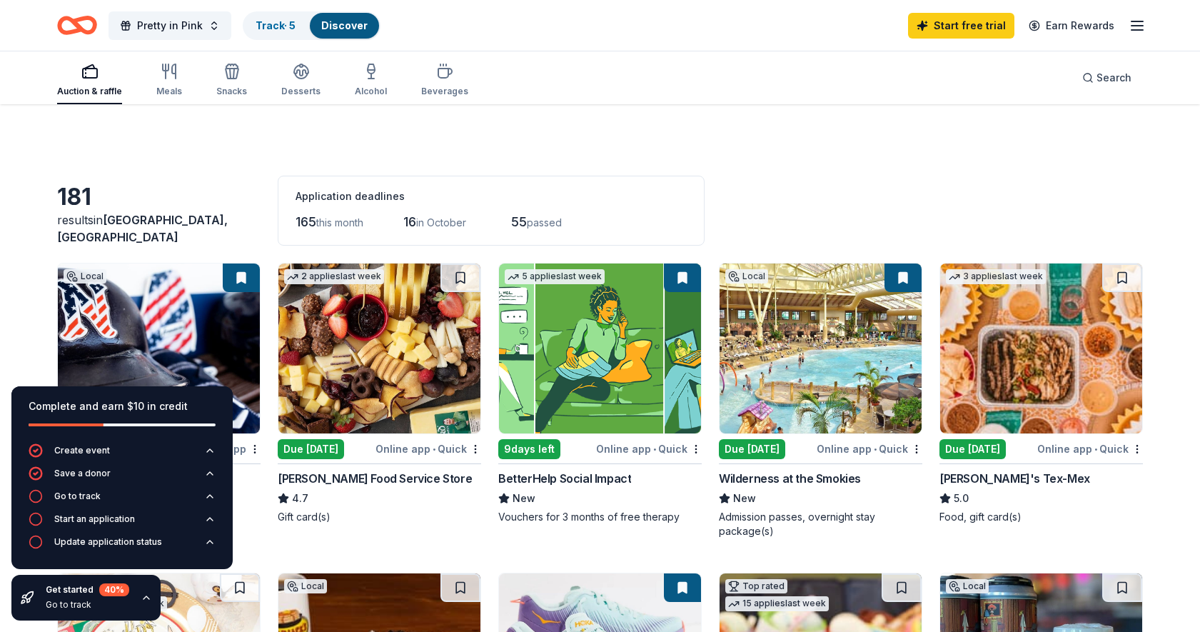
scroll to position [162, 0]
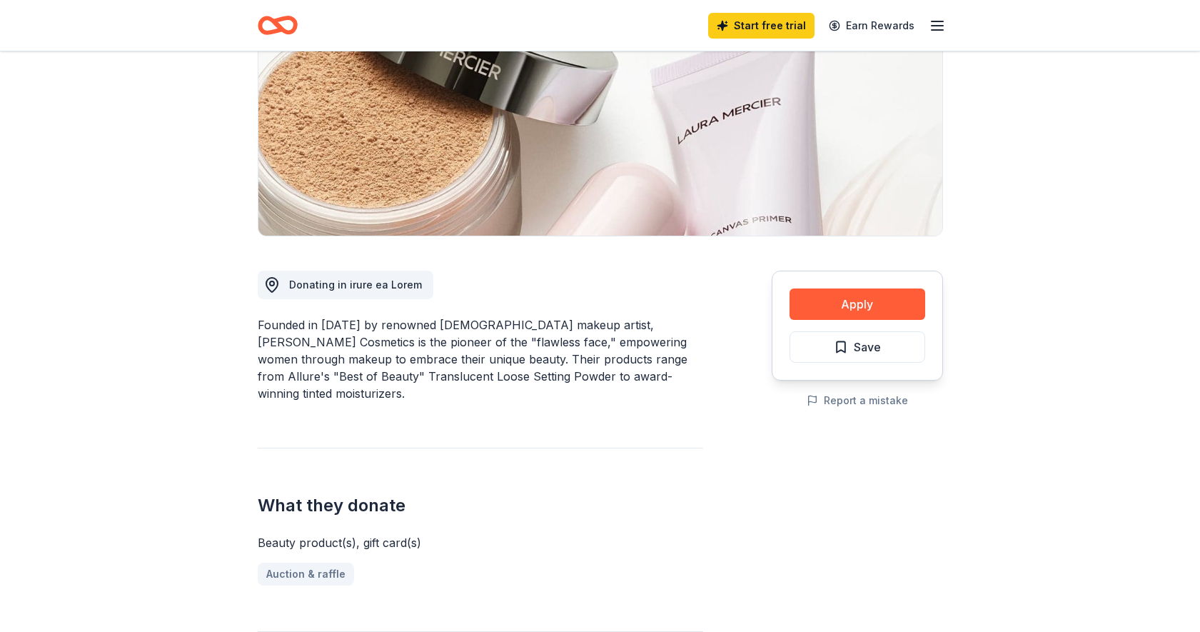
scroll to position [196, 0]
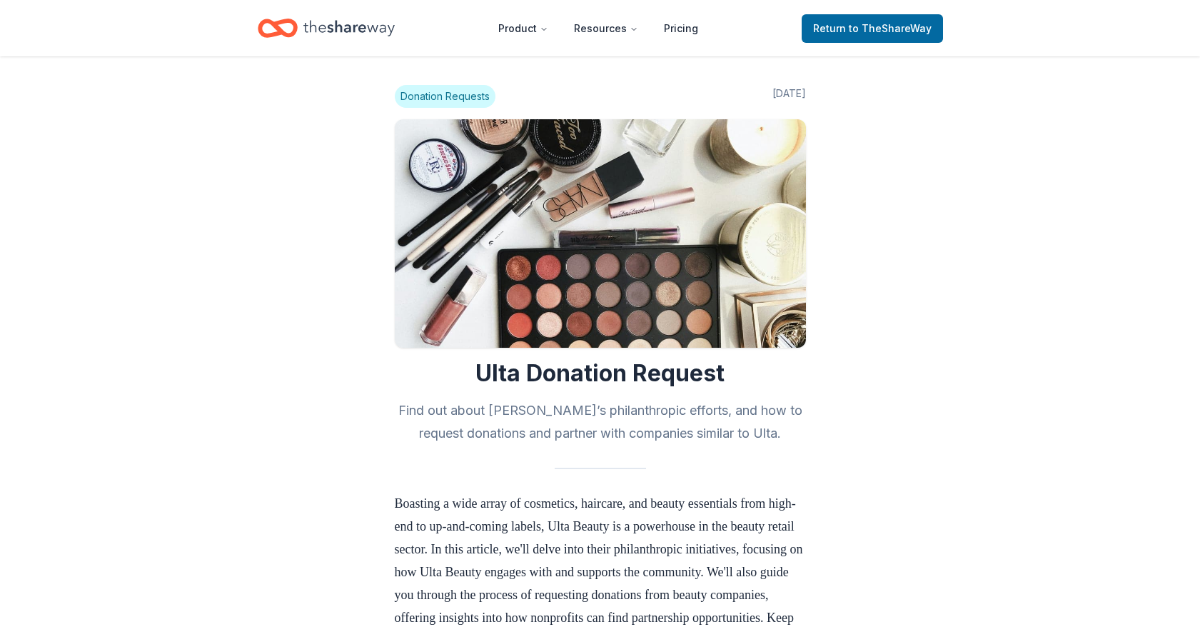
scroll to position [1226, 0]
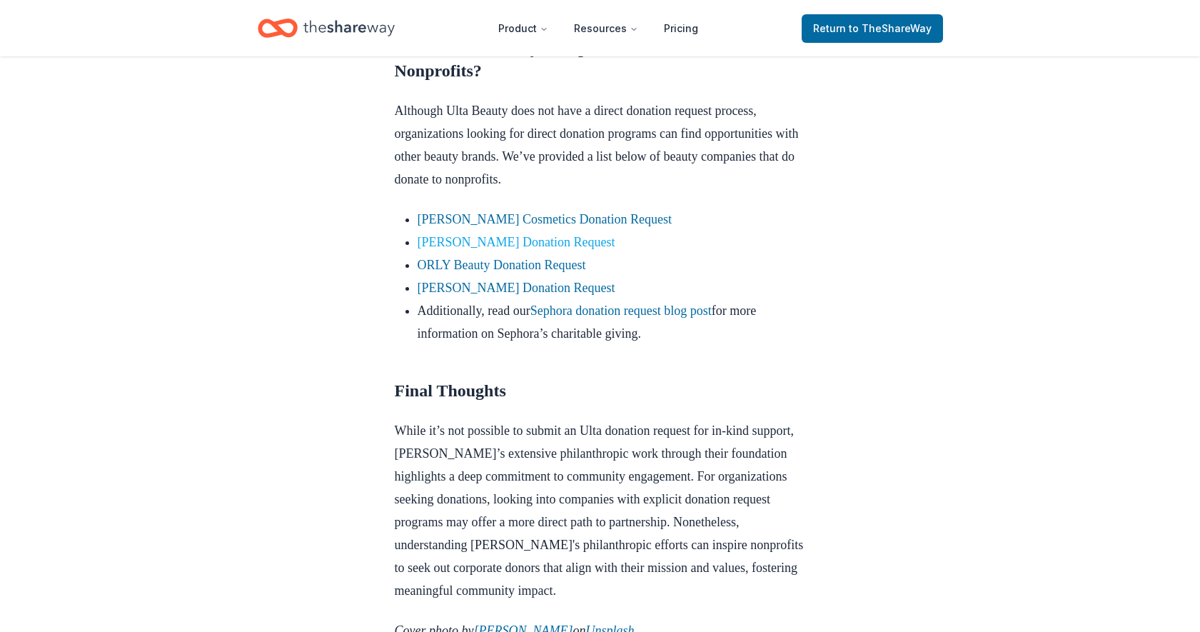
click at [493, 249] on link "[PERSON_NAME] Donation Request" at bounding box center [517, 242] width 198 height 14
